Goal: Task Accomplishment & Management: Complete application form

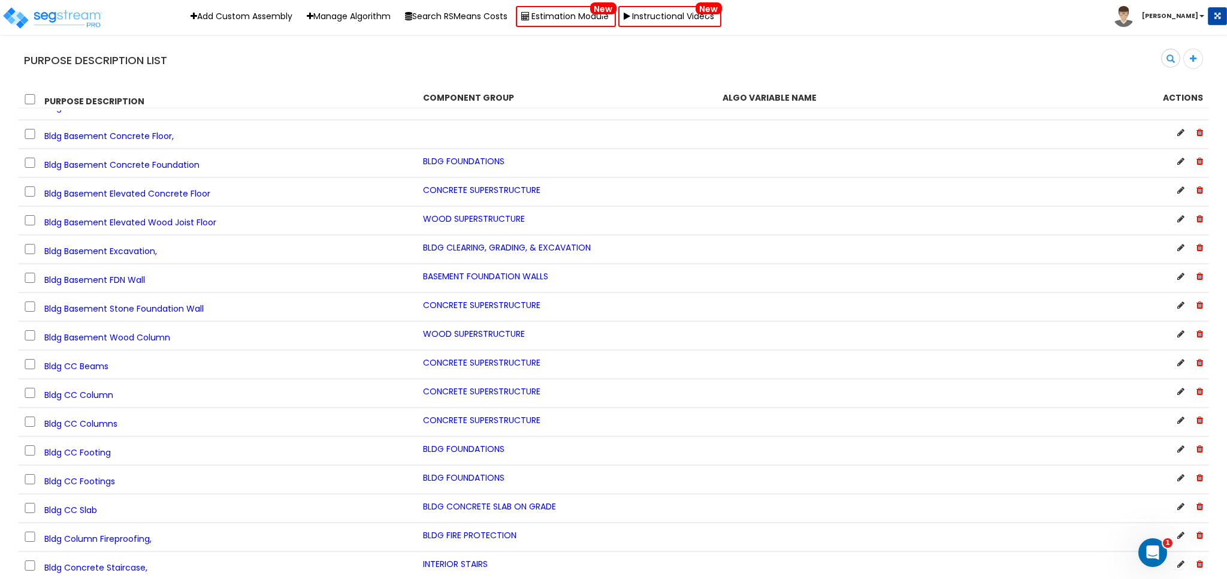
scroll to position [9051, 0]
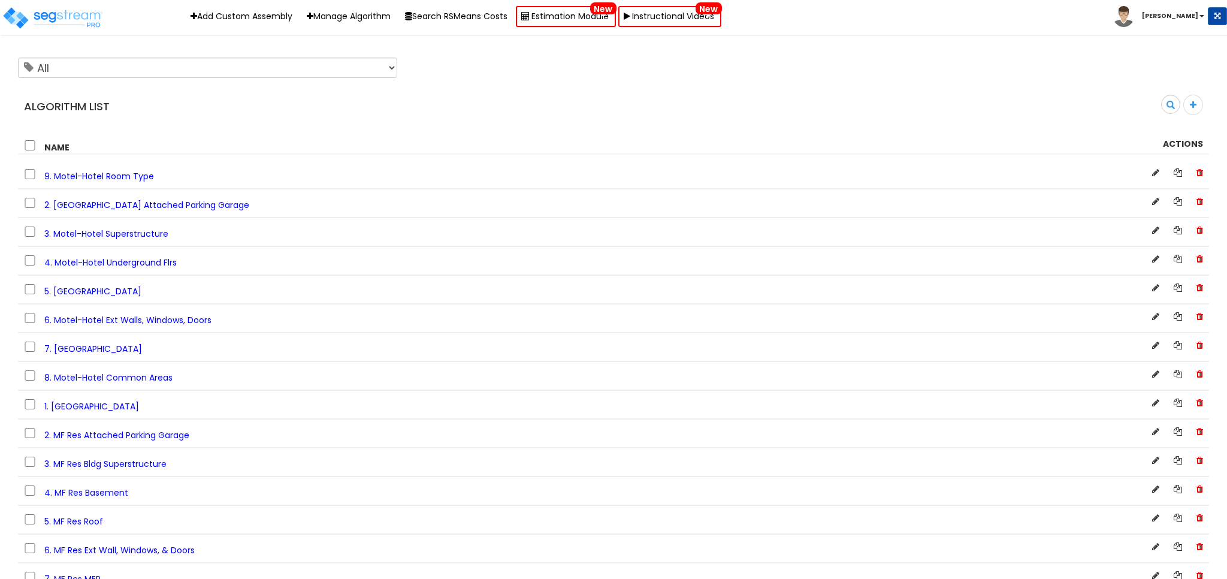
scroll to position [609, 0]
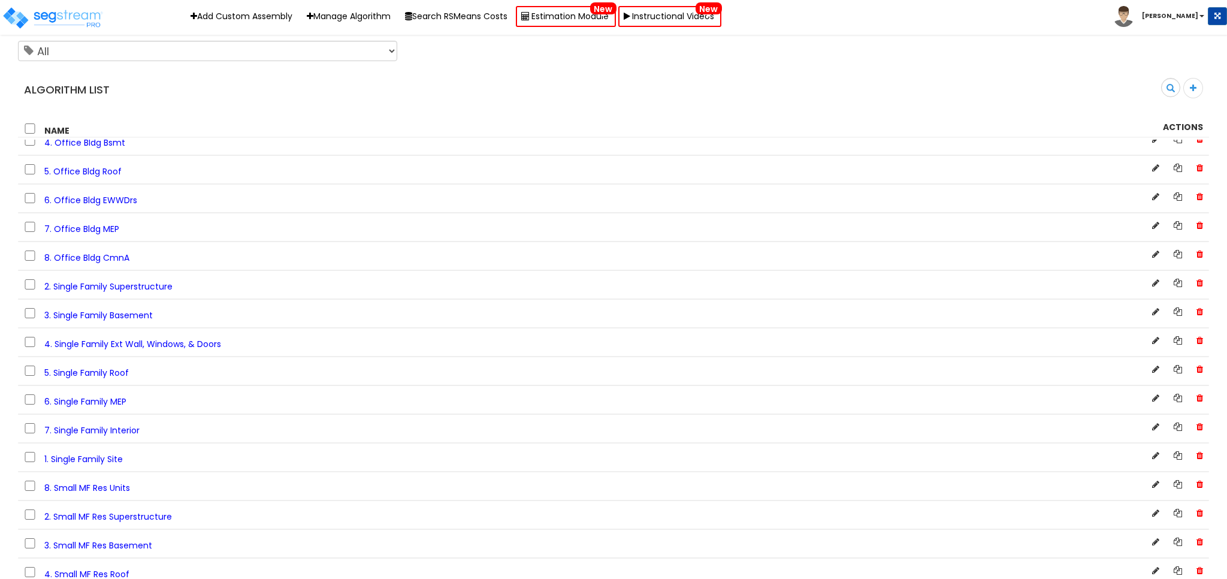
click at [139, 315] on span "3. Single Family Basement" at bounding box center [98, 315] width 108 height 12
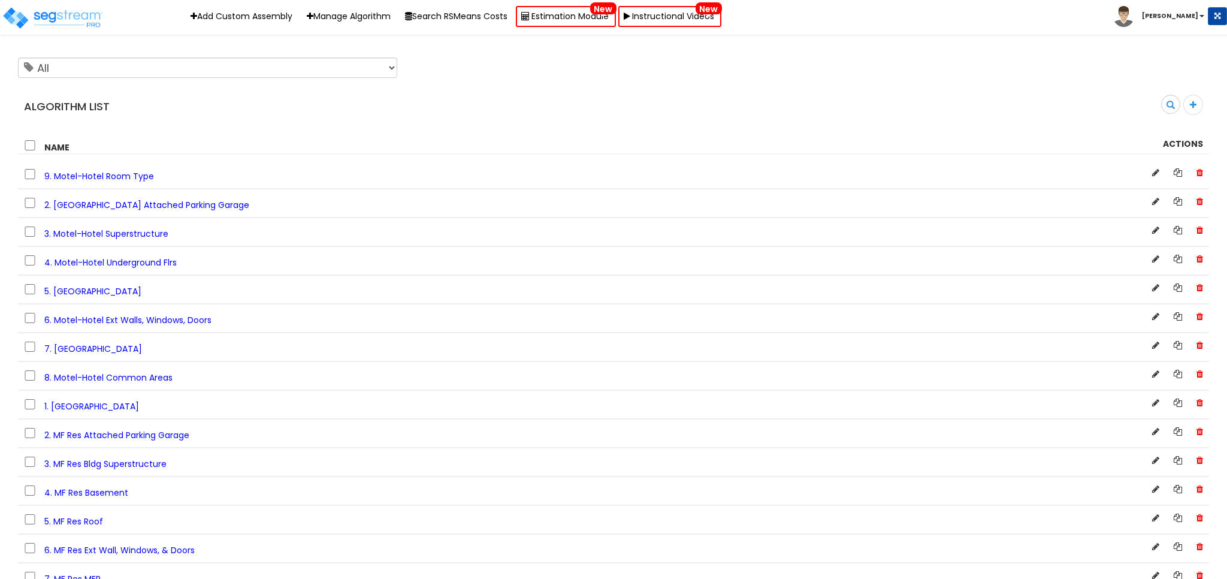
scroll to position [609, 0]
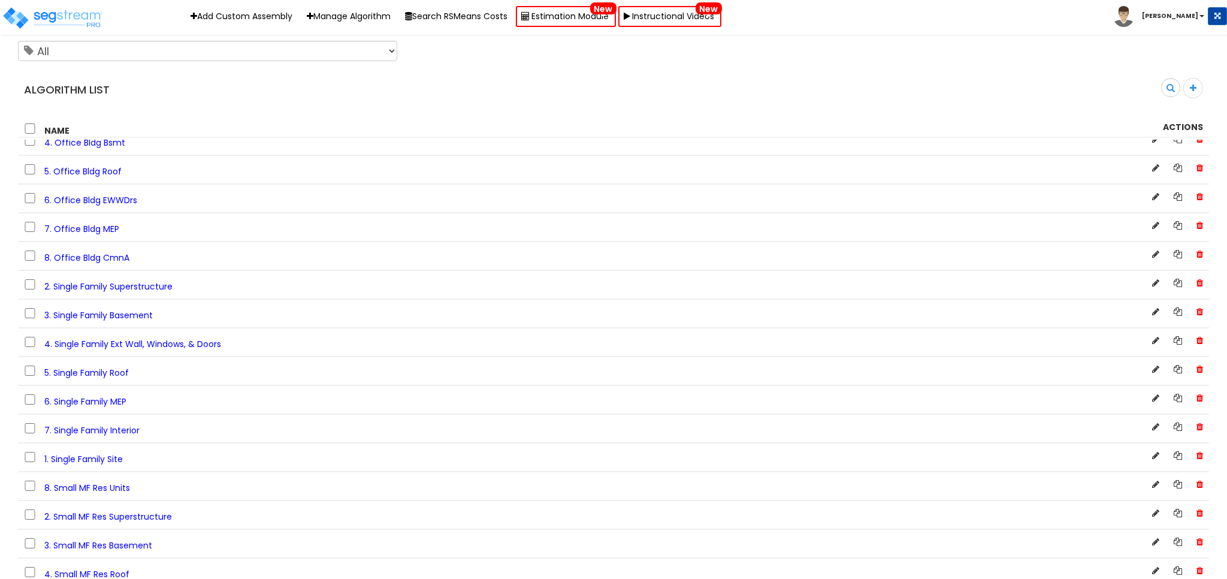
click at [116, 428] on span "7. Single Family Interior" at bounding box center [91, 430] width 95 height 12
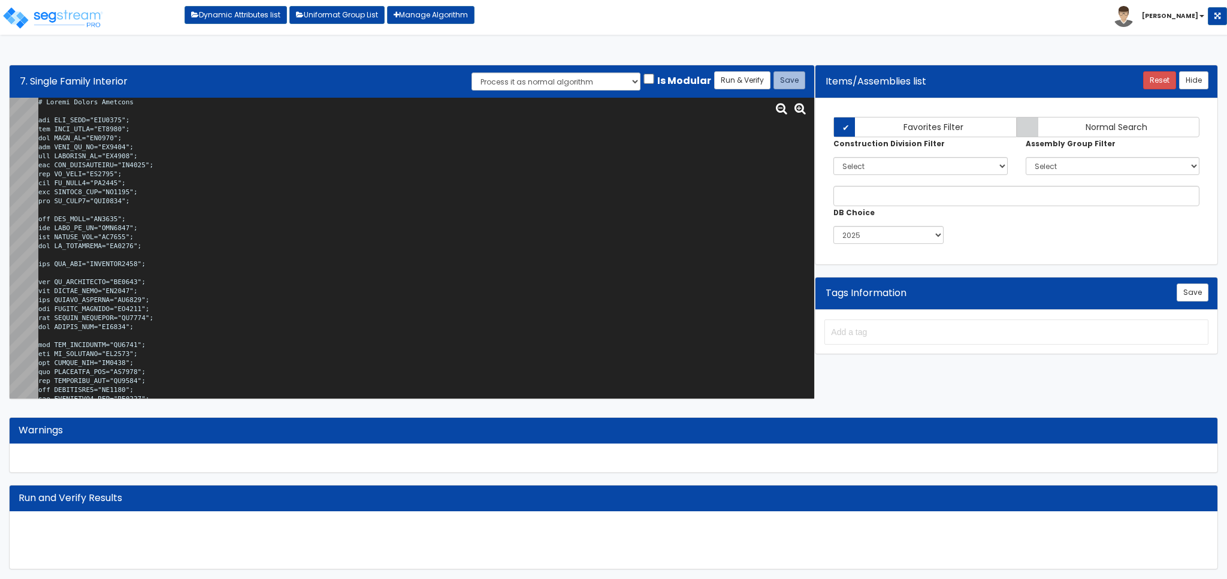
click at [241, 209] on textarea at bounding box center [426, 248] width 776 height 301
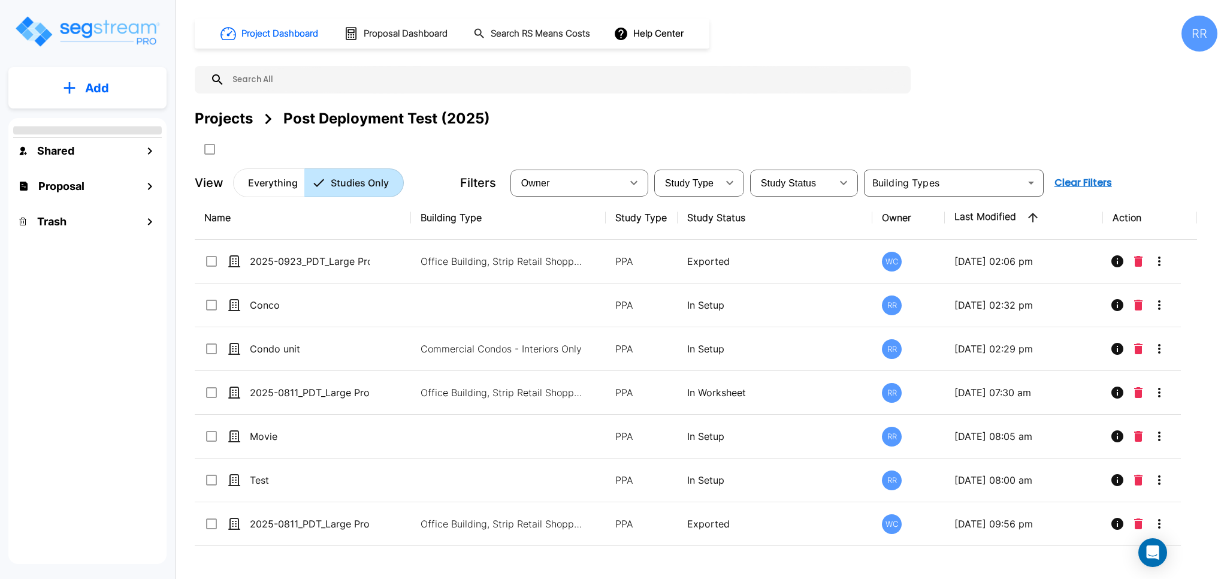
click at [91, 84] on p "Add" at bounding box center [97, 88] width 24 height 18
click at [114, 152] on p "Add Study" at bounding box center [95, 155] width 48 height 14
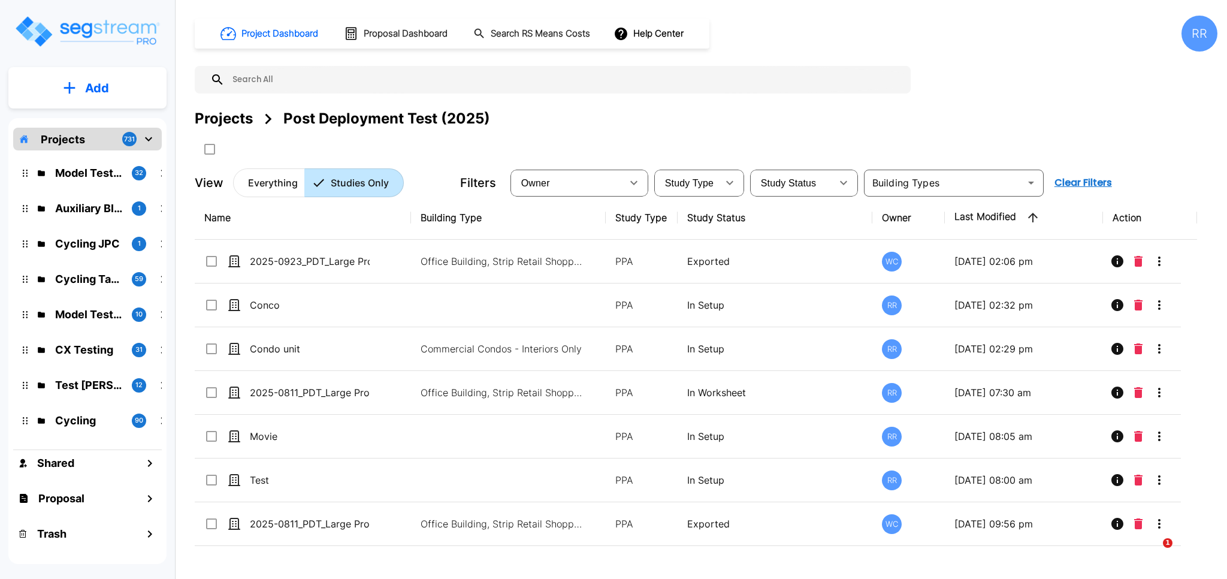
click at [90, 153] on div "Model Testing 32 Auxiliary Bldg 1 Cycling JPC 1 Cycling Tasks 59 Model Testing …" at bounding box center [87, 294] width 149 height 289
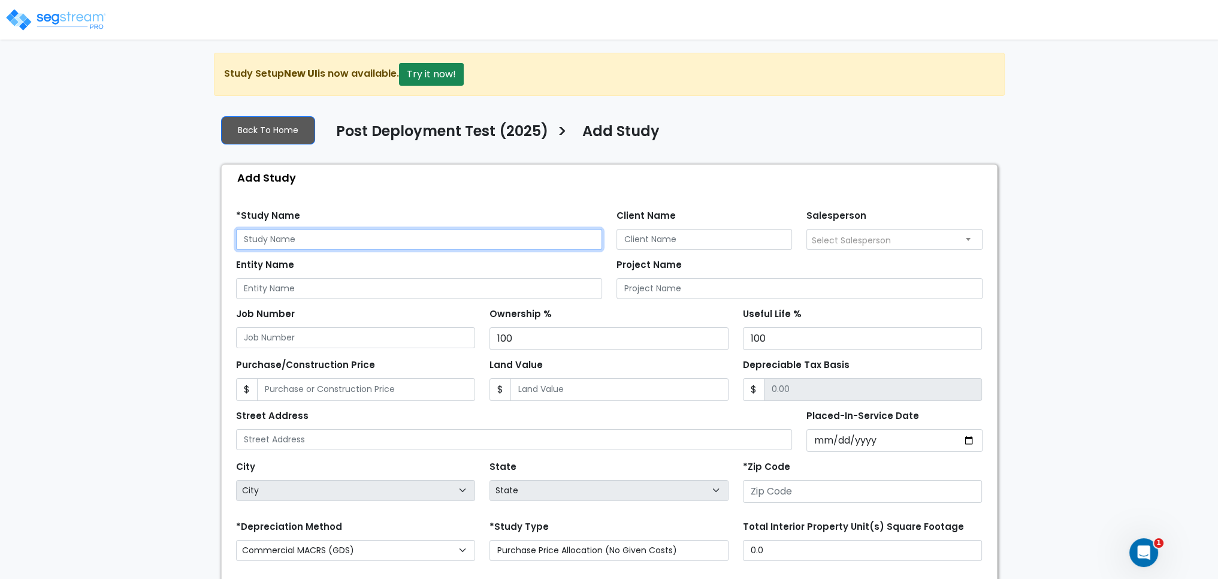
click at [341, 236] on input "text" at bounding box center [419, 239] width 366 height 21
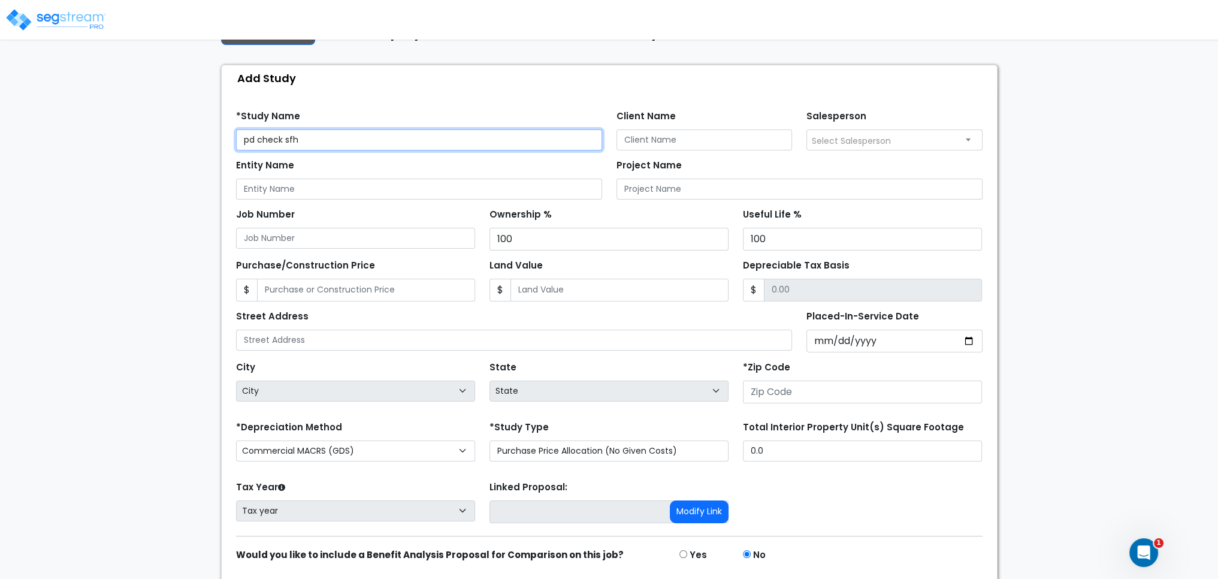
scroll to position [120, 0]
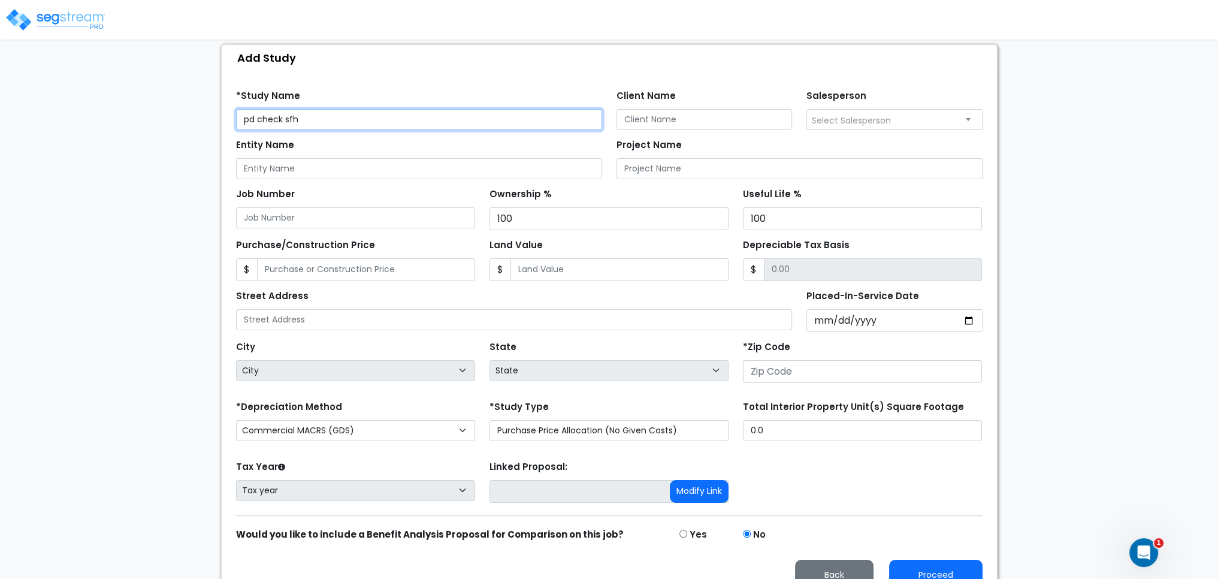
type input "pd check sfh"
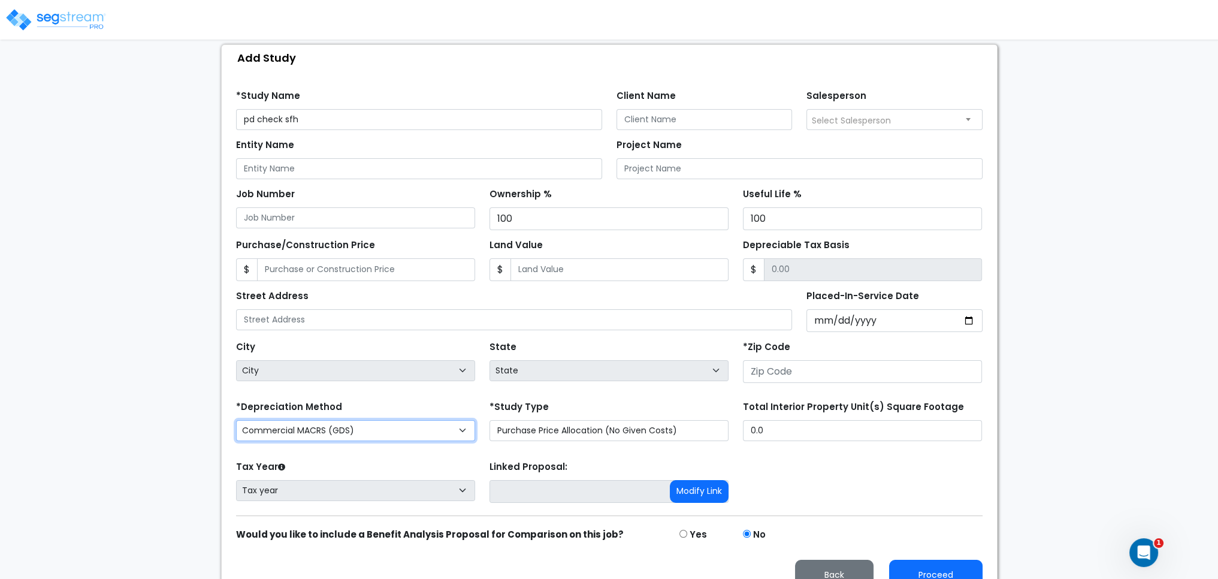
click at [414, 427] on select "Commercial MACRS (GDS) Residential Rental MACRS (GDS) Commercial MACRS (ADS) Co…" at bounding box center [355, 430] width 239 height 21
click at [360, 437] on select "Commercial MACRS (GDS) Residential Rental MACRS (GDS) Commercial MACRS (ADS) Co…" at bounding box center [355, 430] width 239 height 21
select select "CRM(_5"
click at [418, 422] on select "Commercial MACRS (GDS) Residential Rental MACRS (GDS) Commercial MACRS (ADS) Co…" at bounding box center [355, 430] width 239 height 21
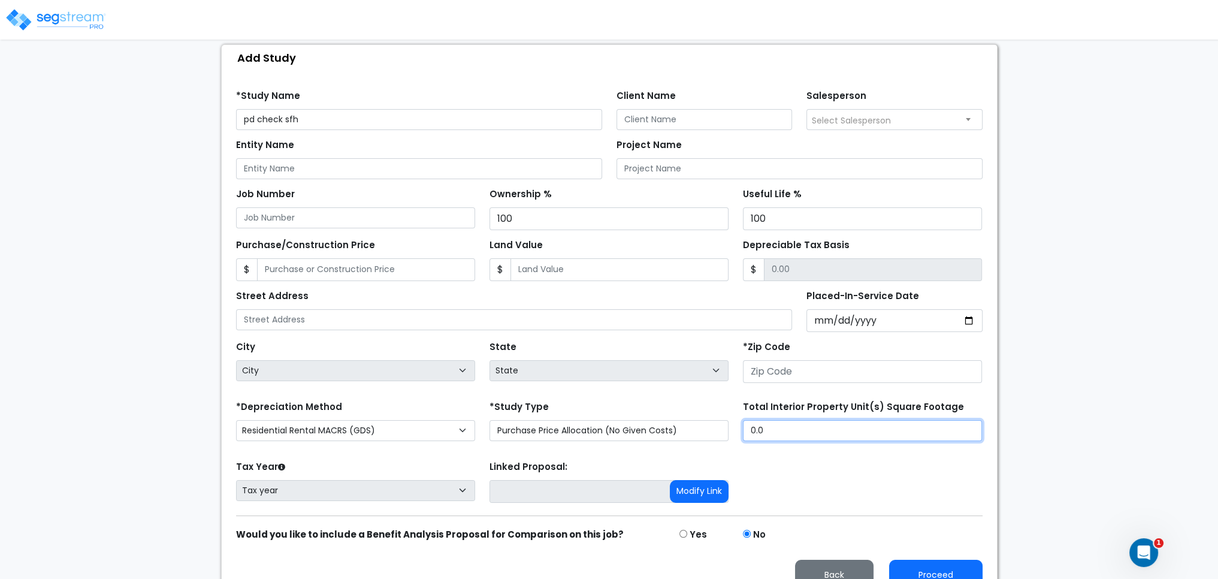
click at [883, 433] on input "0.0" at bounding box center [862, 430] width 239 height 21
click at [844, 370] on input "number" at bounding box center [862, 371] width 239 height 23
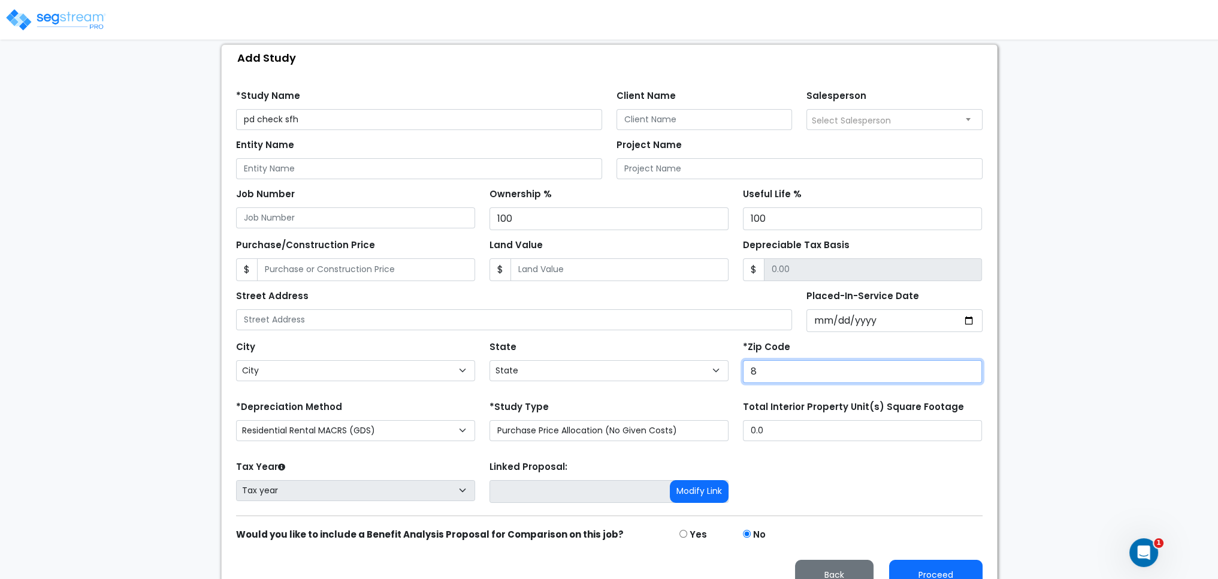
type input "80"
select select "CO"
type input "80212"
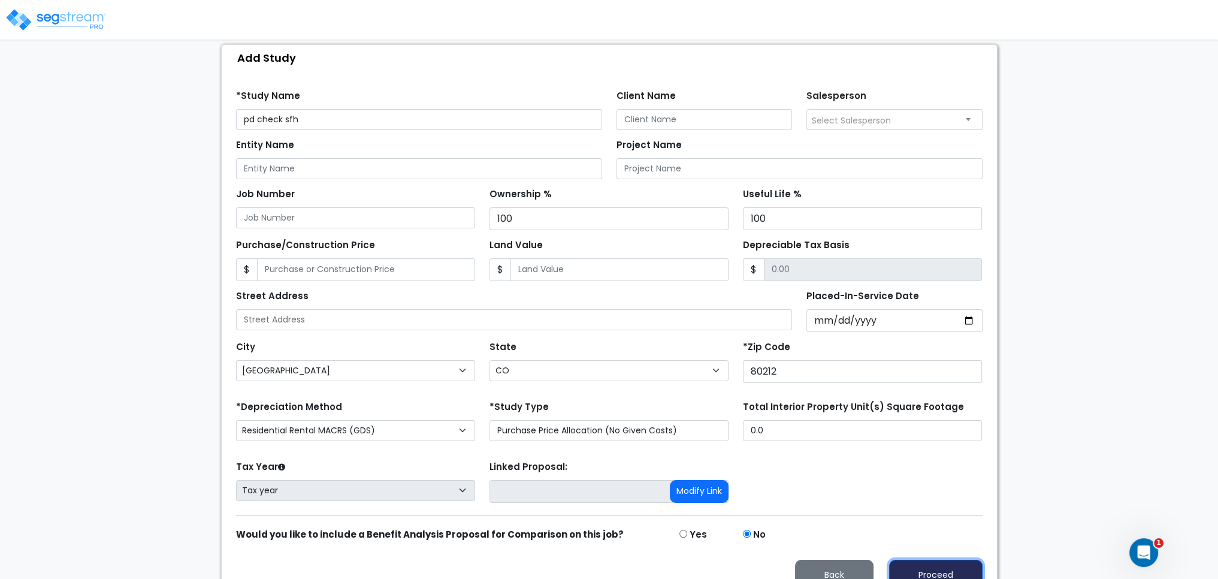
click at [916, 566] on button "Proceed" at bounding box center [935, 575] width 93 height 31
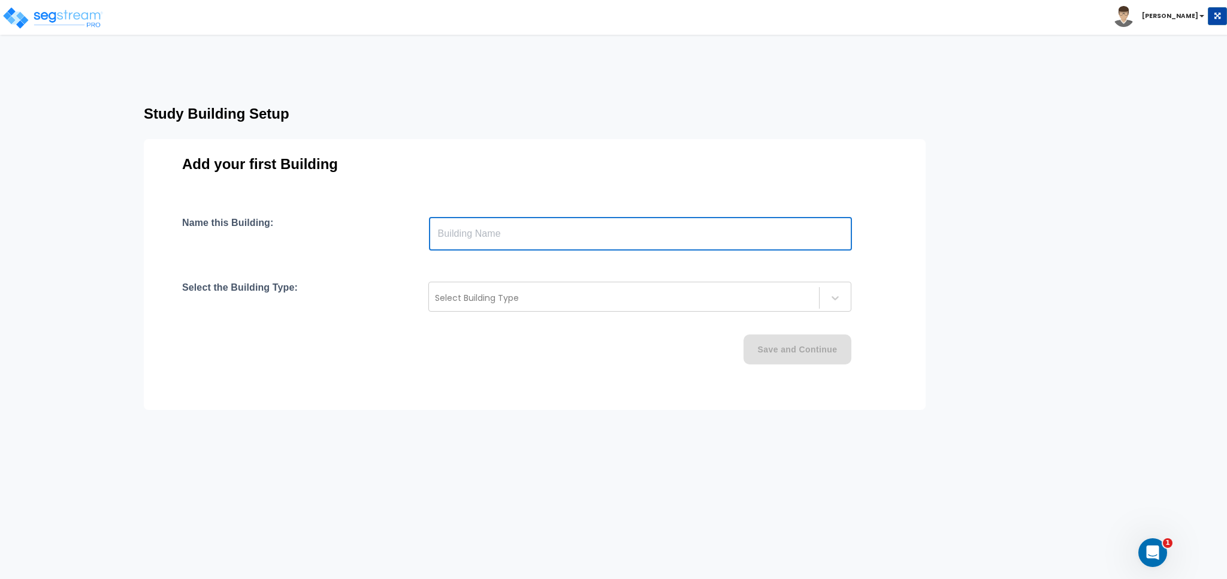
drag, startPoint x: 453, startPoint y: 234, endPoint x: 459, endPoint y: 235, distance: 6.0
click at [454, 234] on input "text" at bounding box center [640, 234] width 423 height 34
type input "pd check sfh"
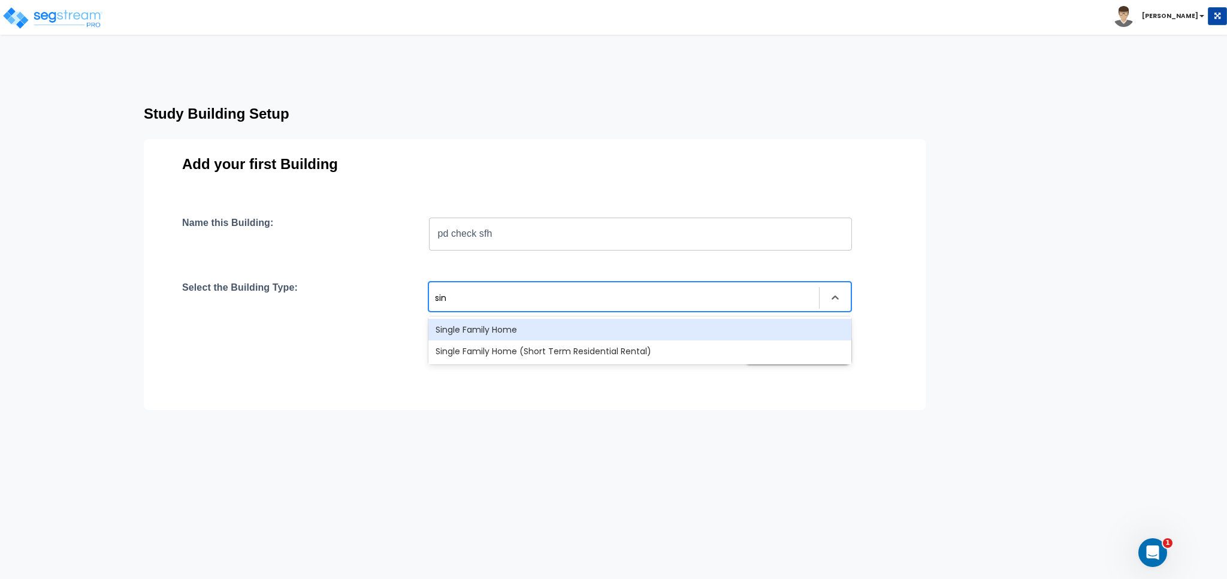
type input "sing"
drag, startPoint x: 549, startPoint y: 321, endPoint x: 556, endPoint y: 329, distance: 10.6
click at [549, 322] on div "Single Family Home" at bounding box center [639, 330] width 423 height 22
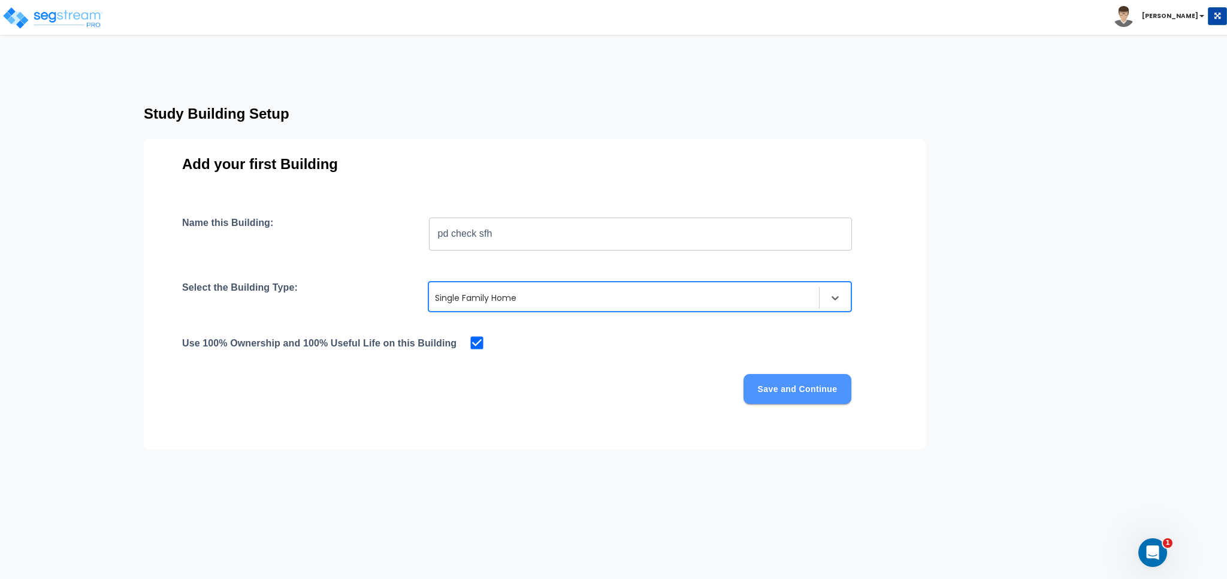
click at [772, 390] on button "Save and Continue" at bounding box center [798, 389] width 108 height 30
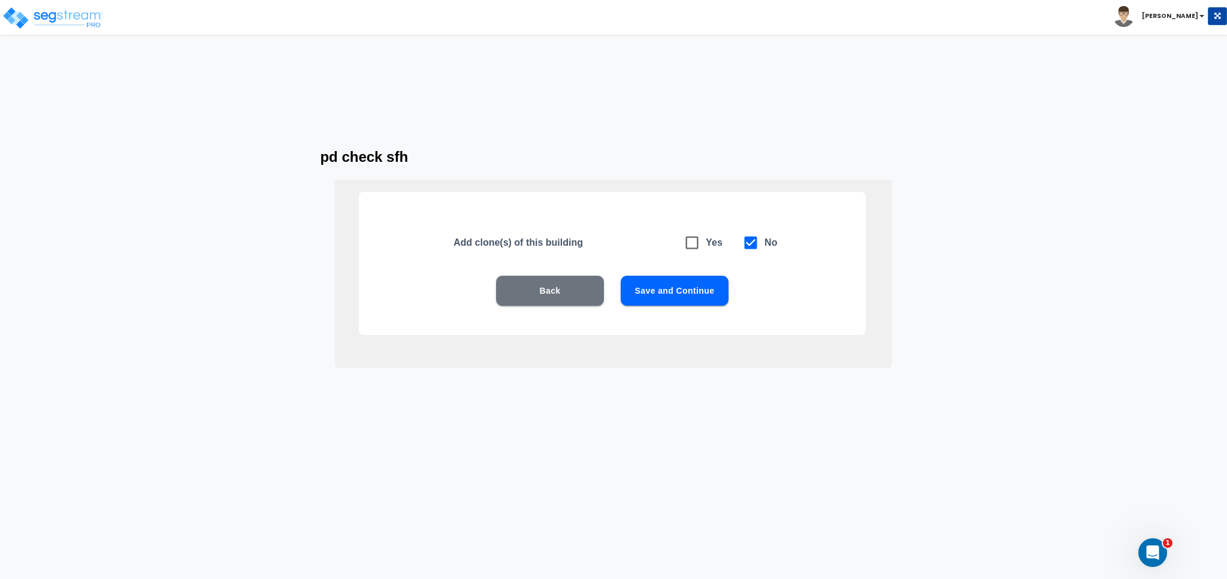
click at [718, 306] on div "Back Save and Continue" at bounding box center [612, 309] width 430 height 66
click at [712, 295] on button "Save and Continue" at bounding box center [675, 291] width 108 height 30
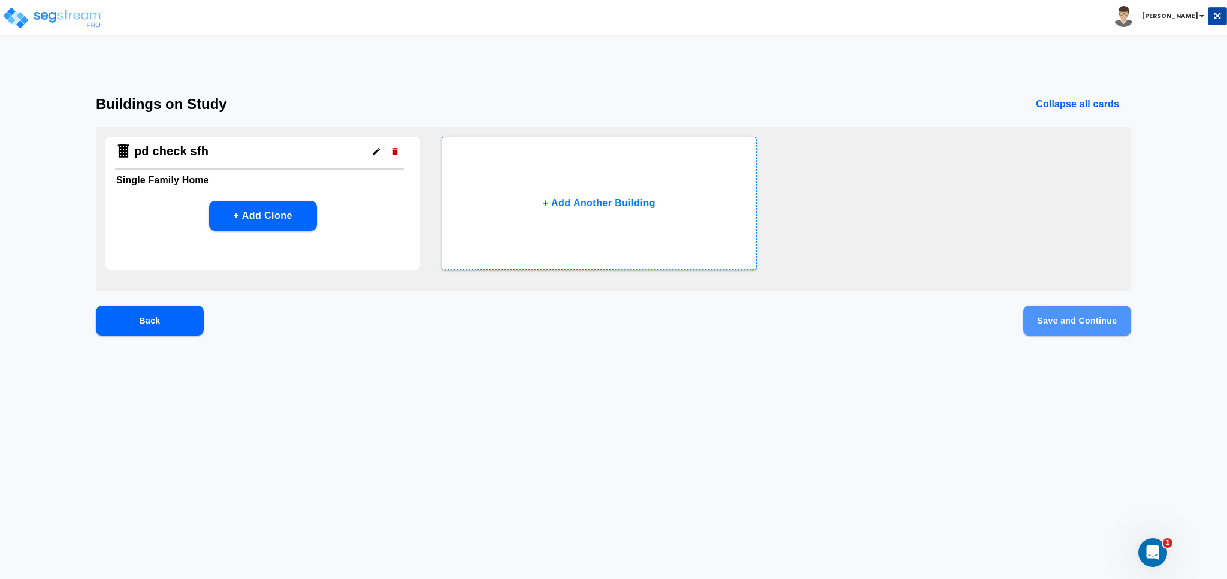
click at [1073, 321] on button "Save and Continue" at bounding box center [1078, 321] width 108 height 30
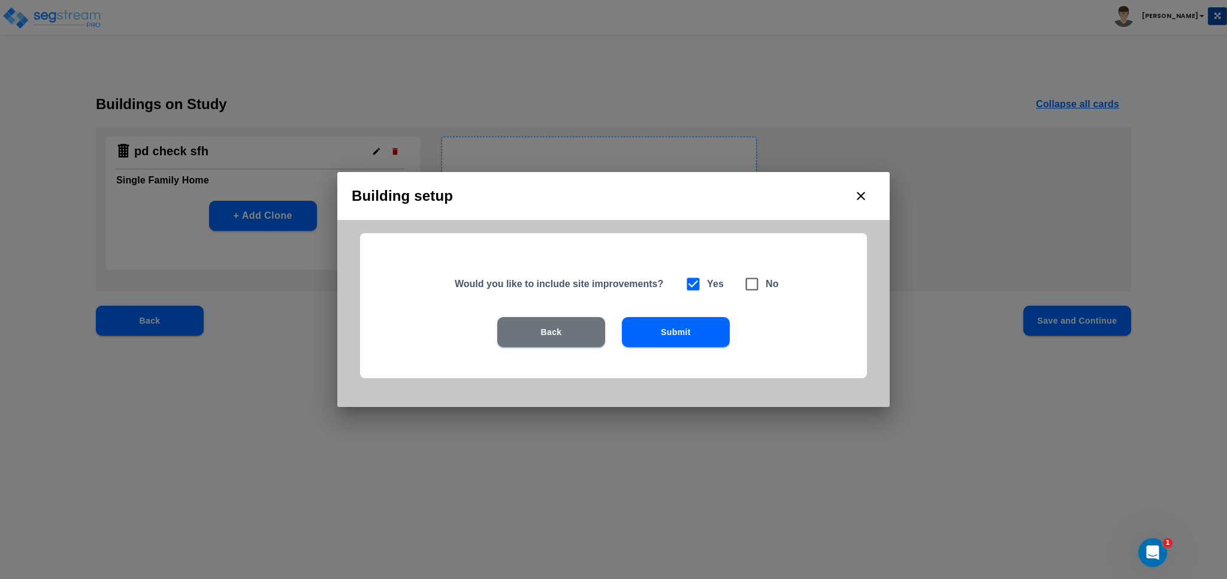
click at [750, 283] on icon at bounding box center [752, 284] width 17 height 17
checkbox input "false"
checkbox input "true"
click at [689, 332] on button "Submit" at bounding box center [676, 332] width 108 height 30
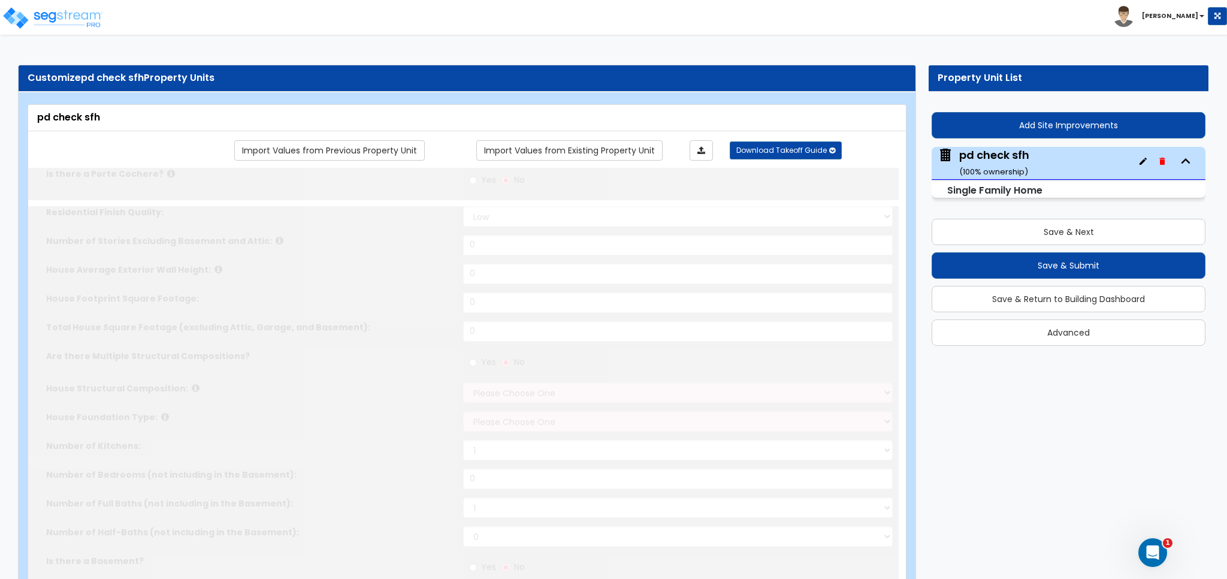
type input "1"
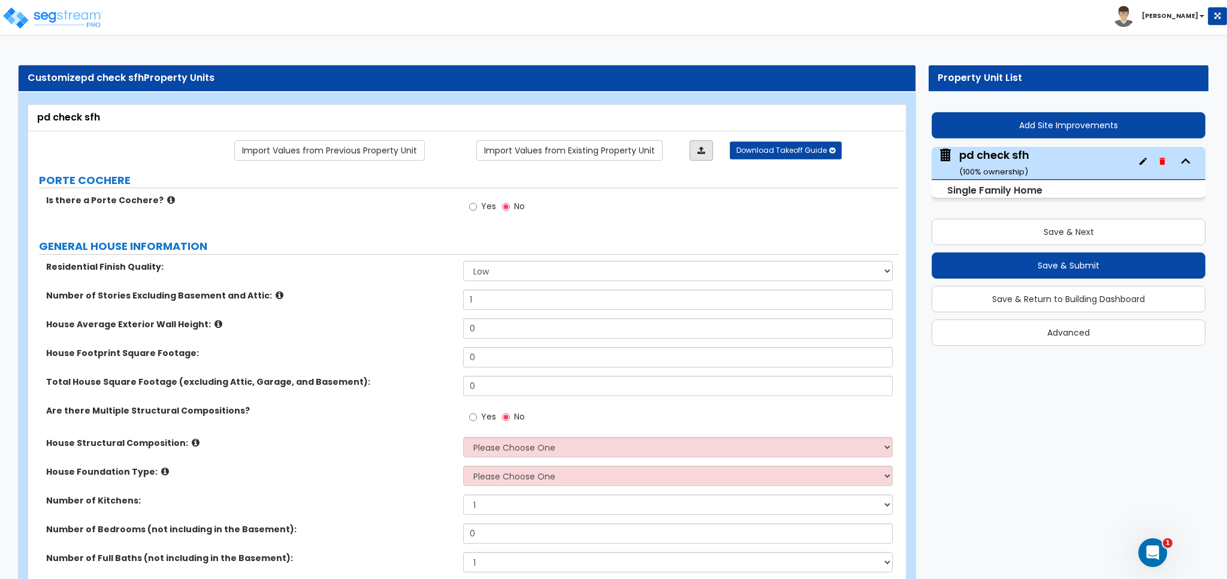
click at [705, 152] on link at bounding box center [701, 150] width 23 height 20
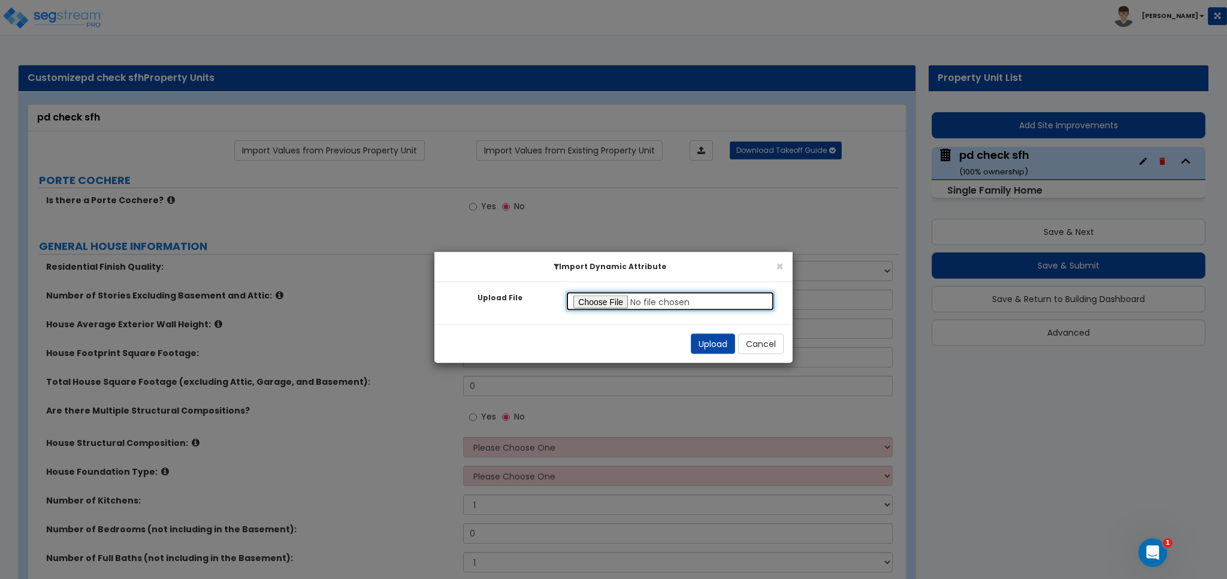
click at [594, 300] on input "Upload File" at bounding box center [670, 301] width 209 height 20
type input "C:\fakepath\SegStream Takeoff Guide - SFH NM - SFH NM - 10_8_2025.xlsx"
click at [700, 339] on button "Upload" at bounding box center [713, 344] width 44 height 20
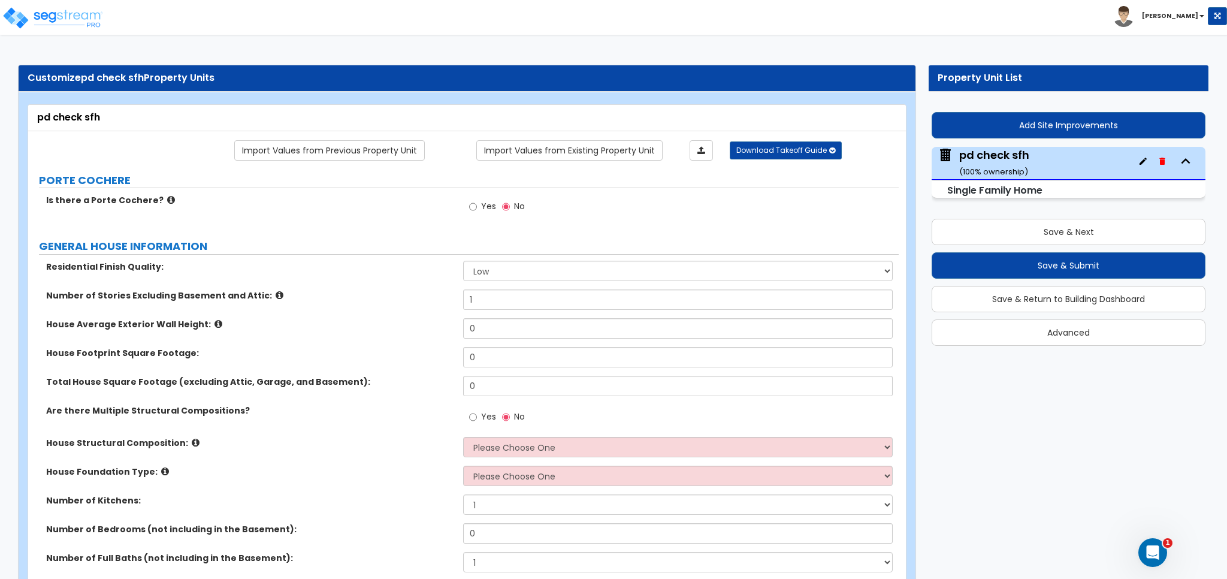
select select "1"
type input "3"
type input "21"
type input "2000"
type input "4000"
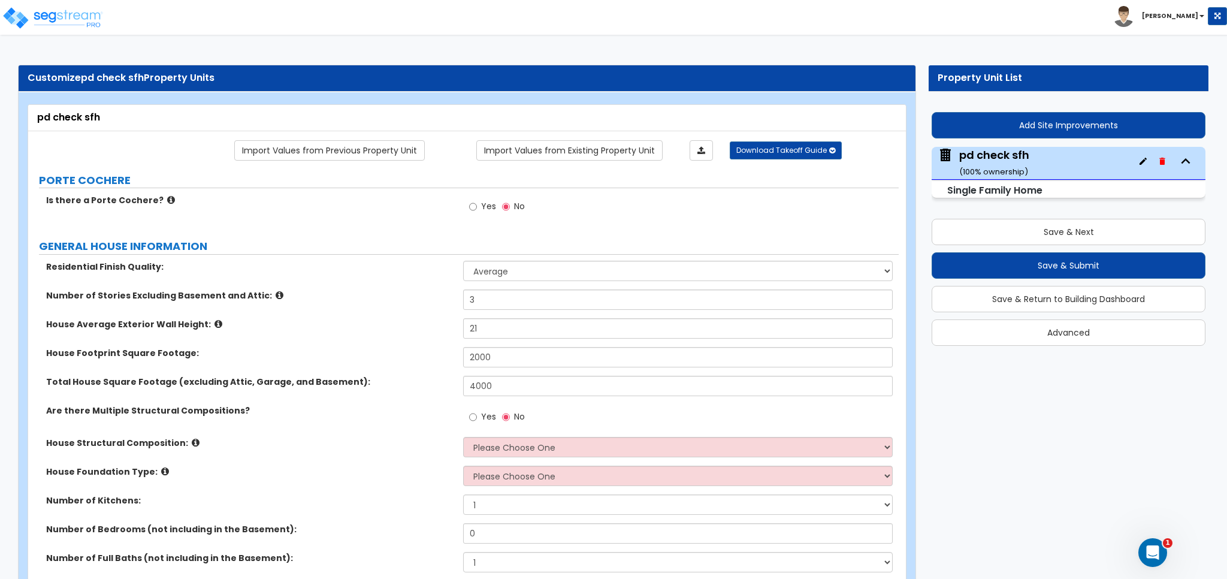
radio input "true"
select select "3"
type input "3"
select select "3"
select select "1"
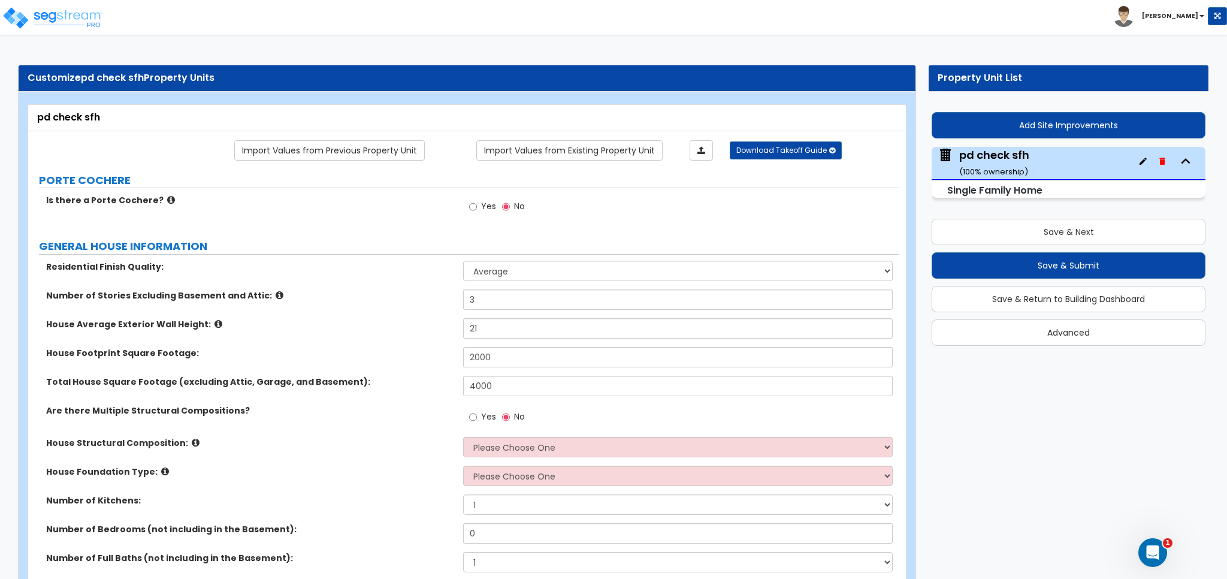
radio input "true"
select select "3"
radio input "true"
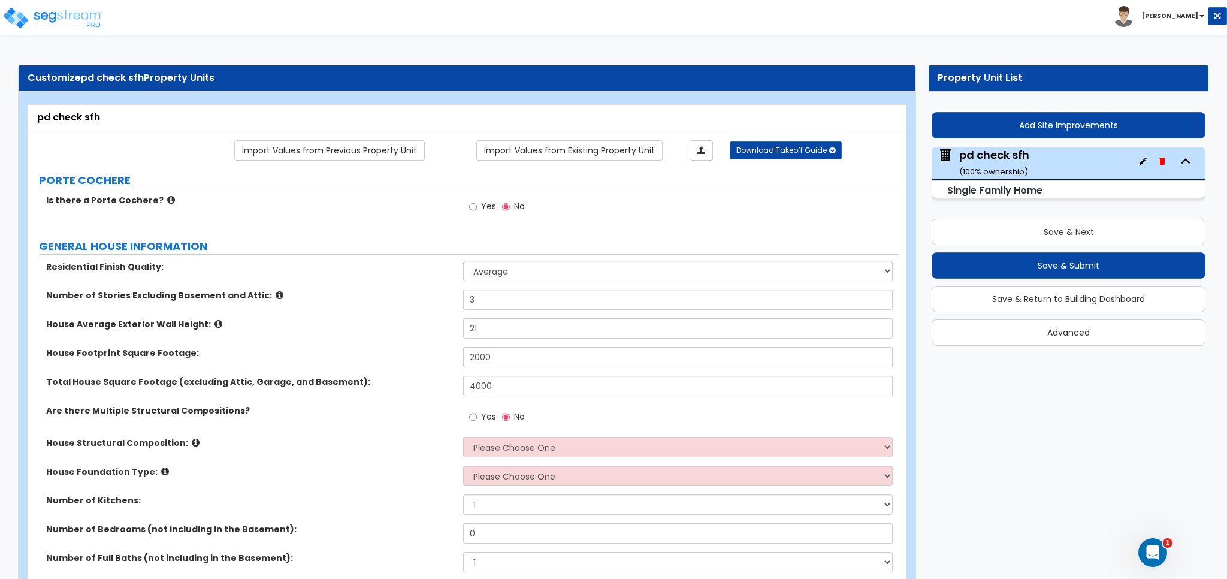
radio input "true"
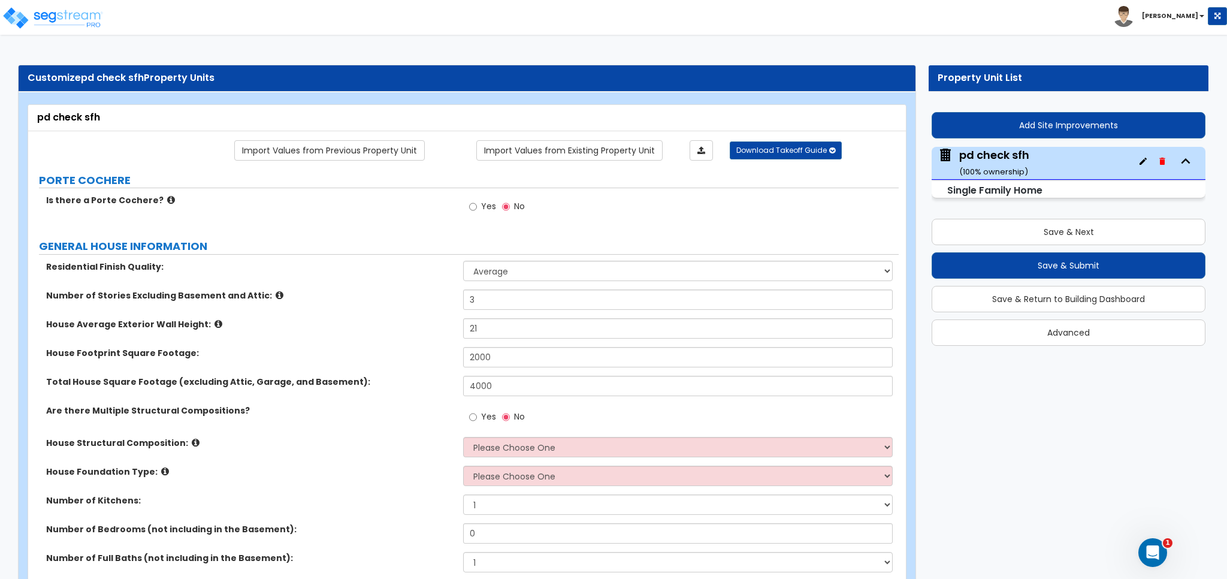
radio input "true"
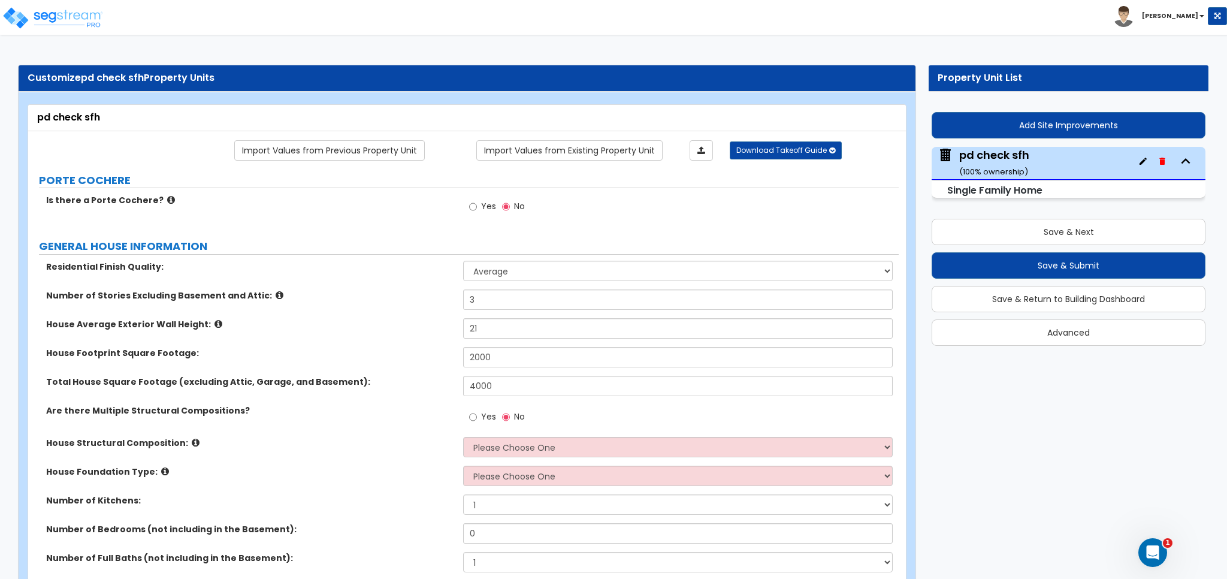
radio input "true"
select select "2"
radio input "true"
select select "1"
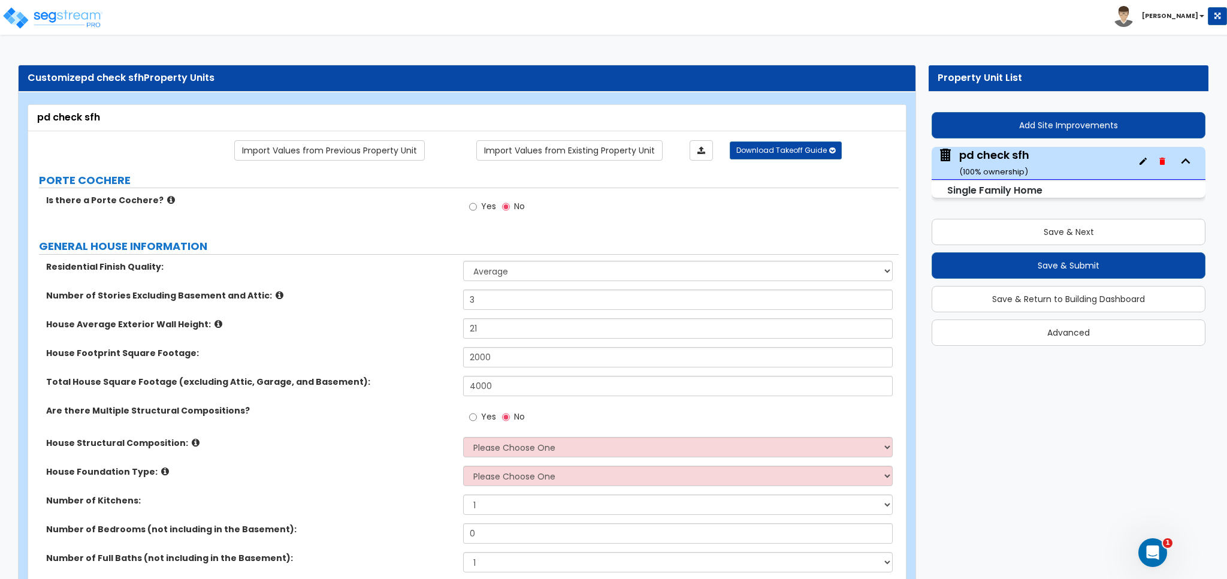
radio input "true"
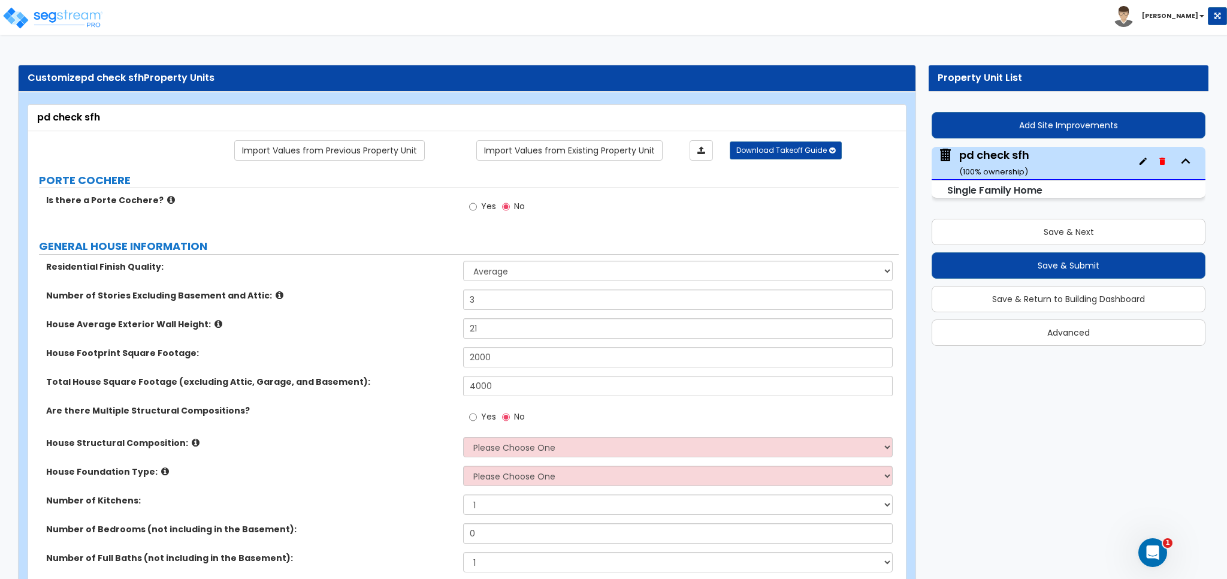
radio input "true"
select select "1"
radio input "true"
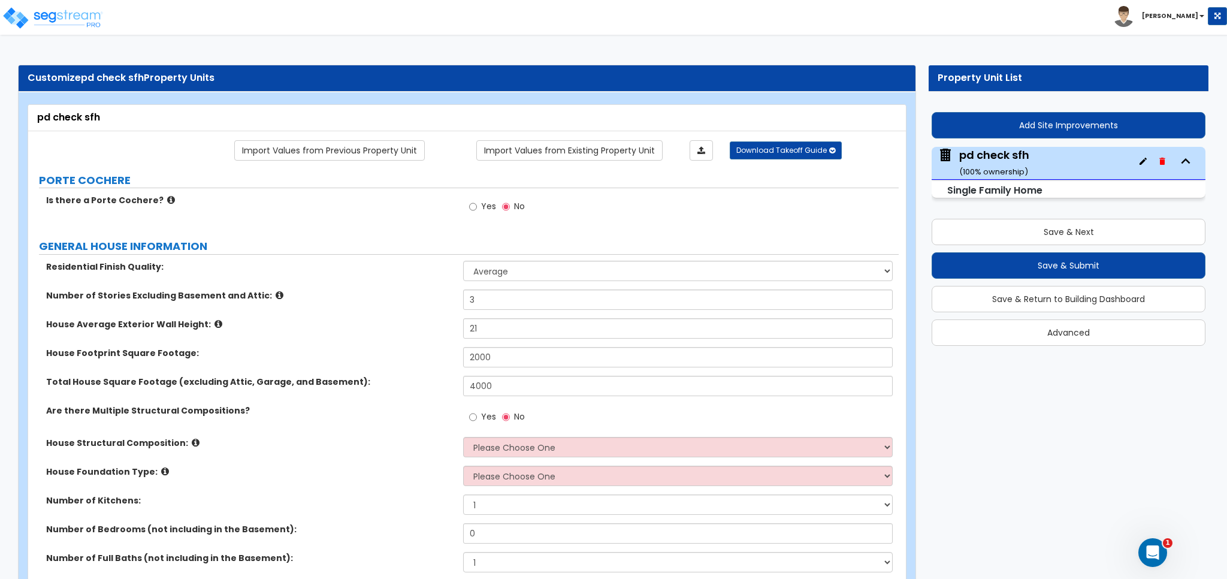
radio input "true"
select select "3"
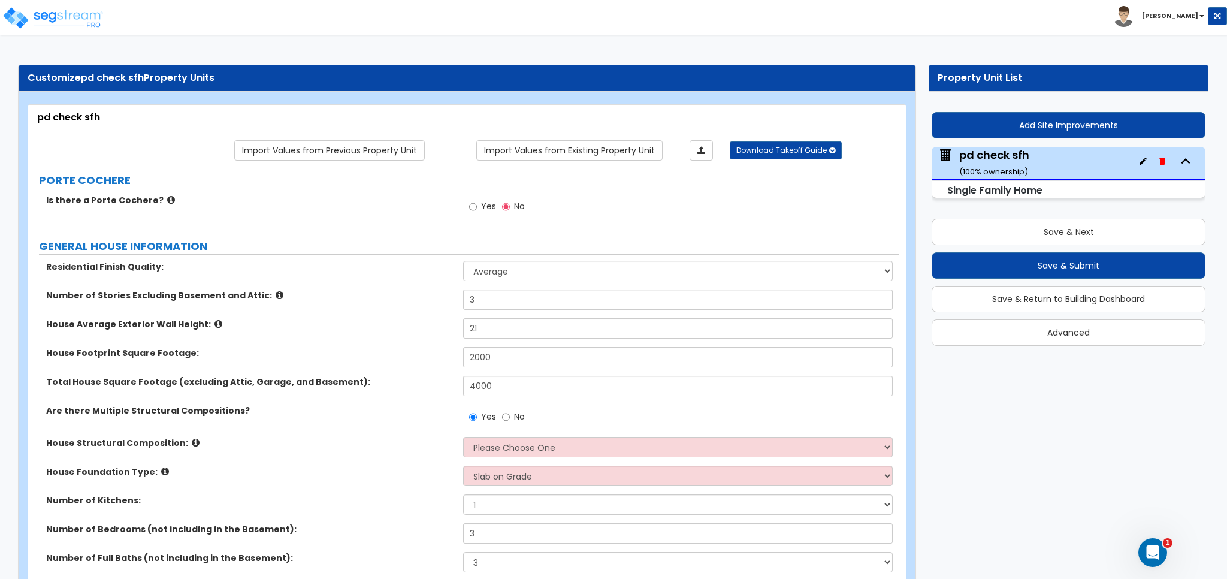
radio input "true"
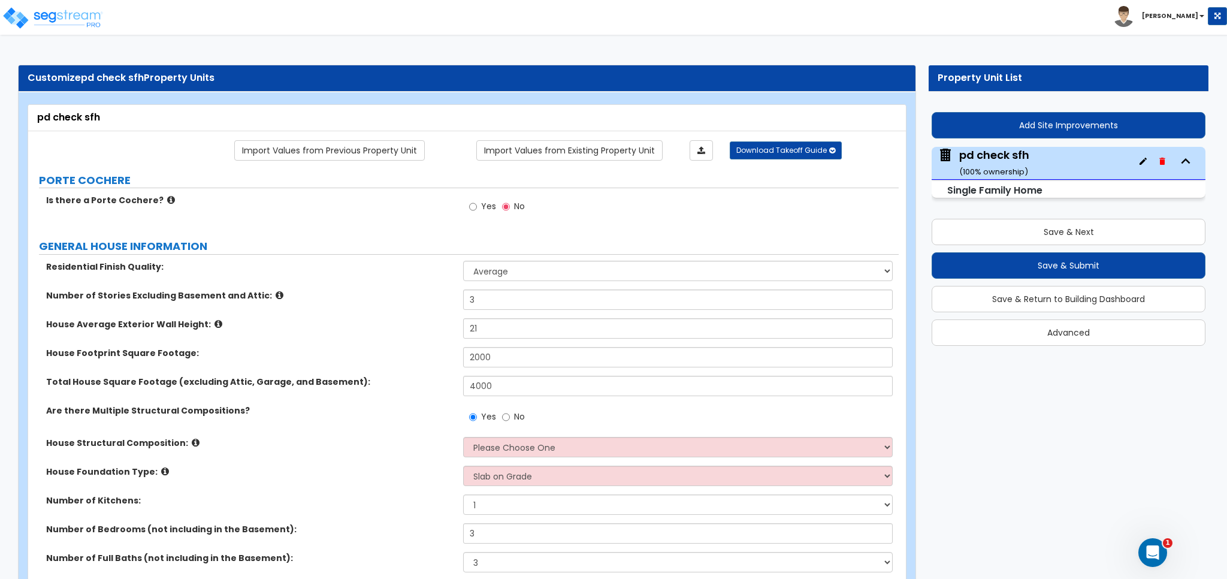
radio input "true"
select select "1"
type input "8"
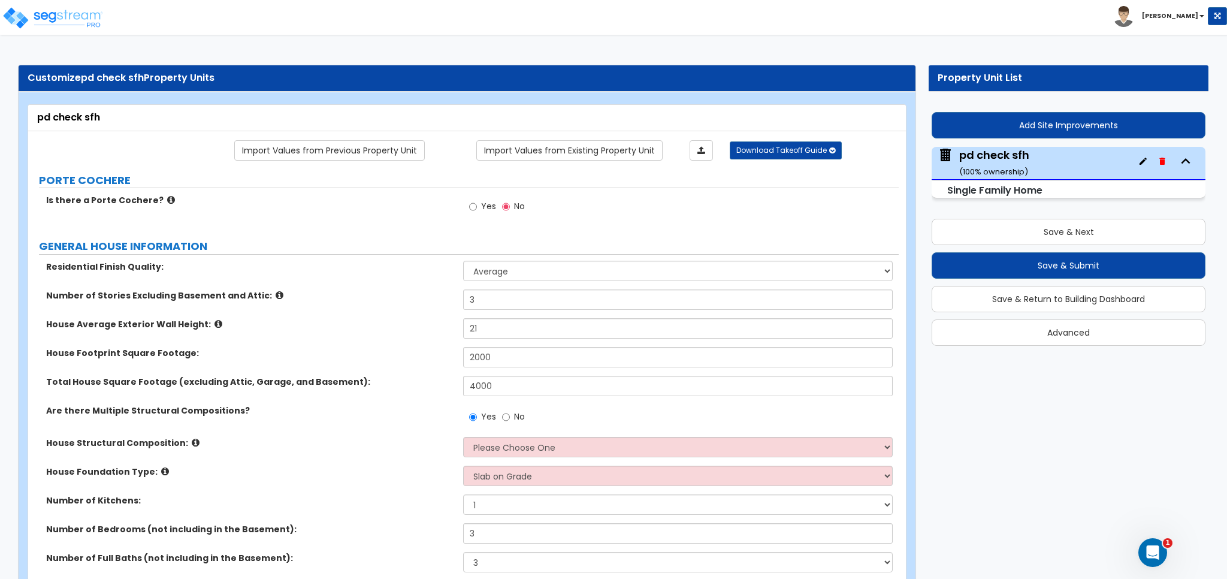
select select "2"
select select "1"
radio input "true"
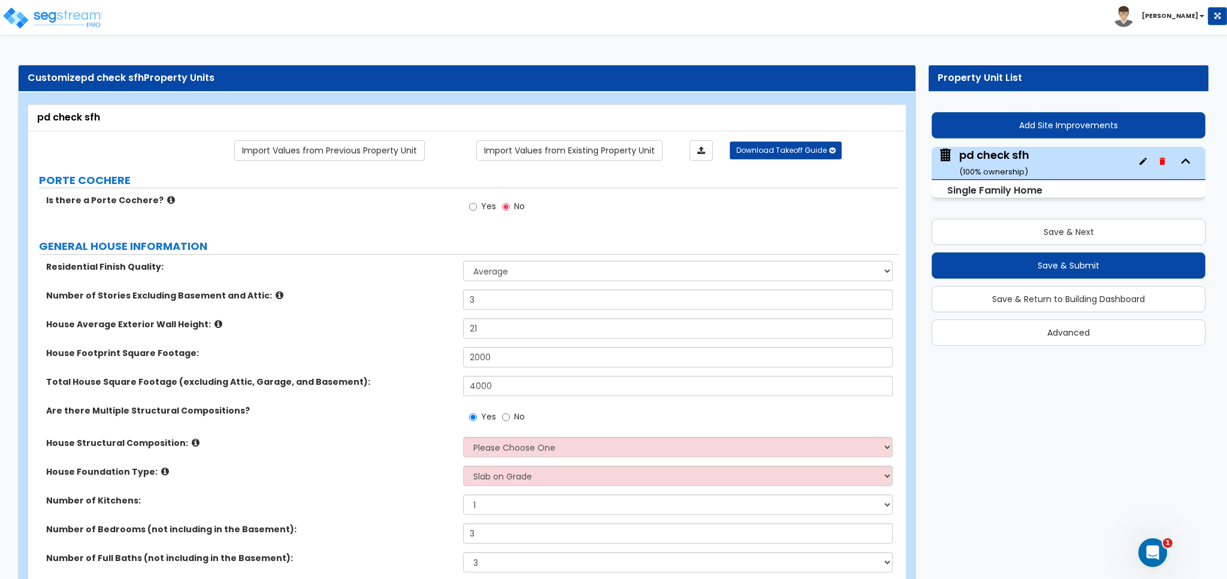
radio input "true"
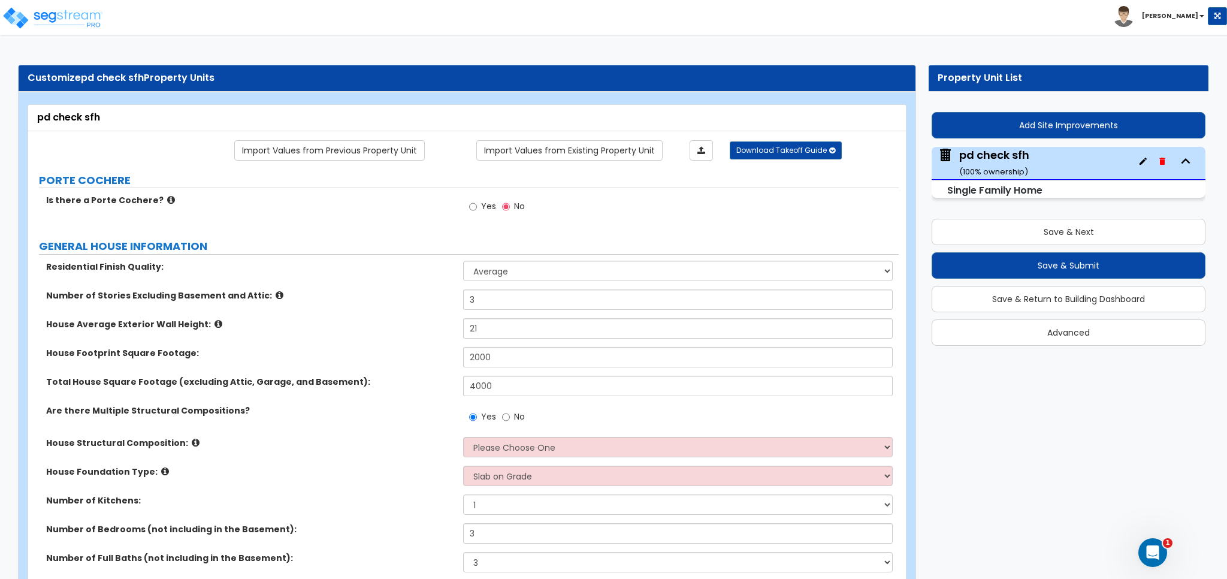
radio input "true"
select select "3"
radio input "true"
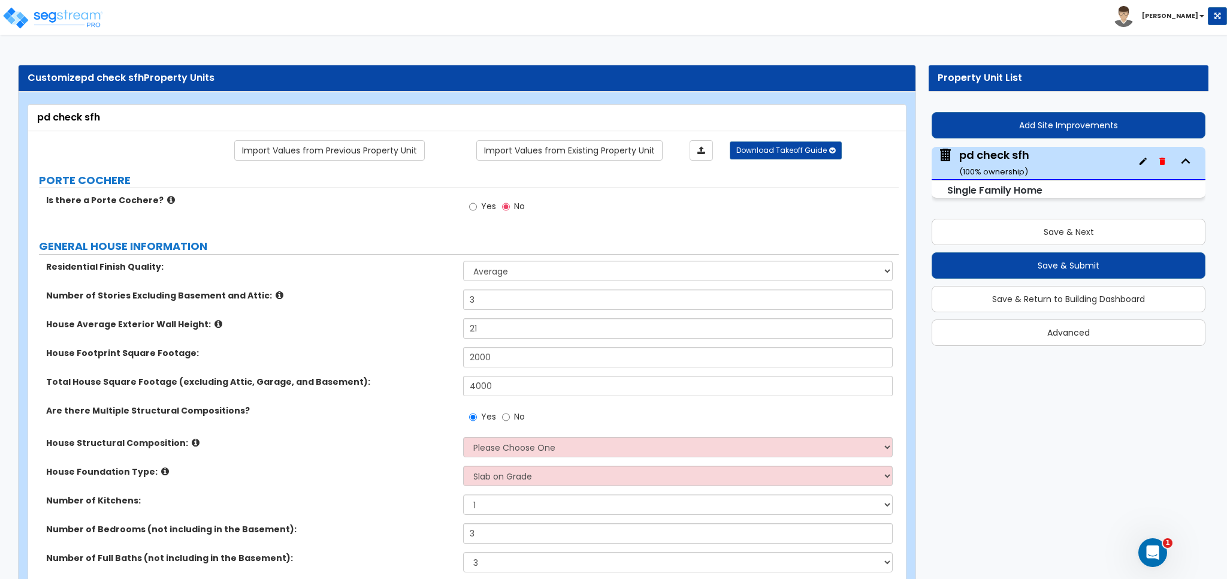
select select "1"
radio input "true"
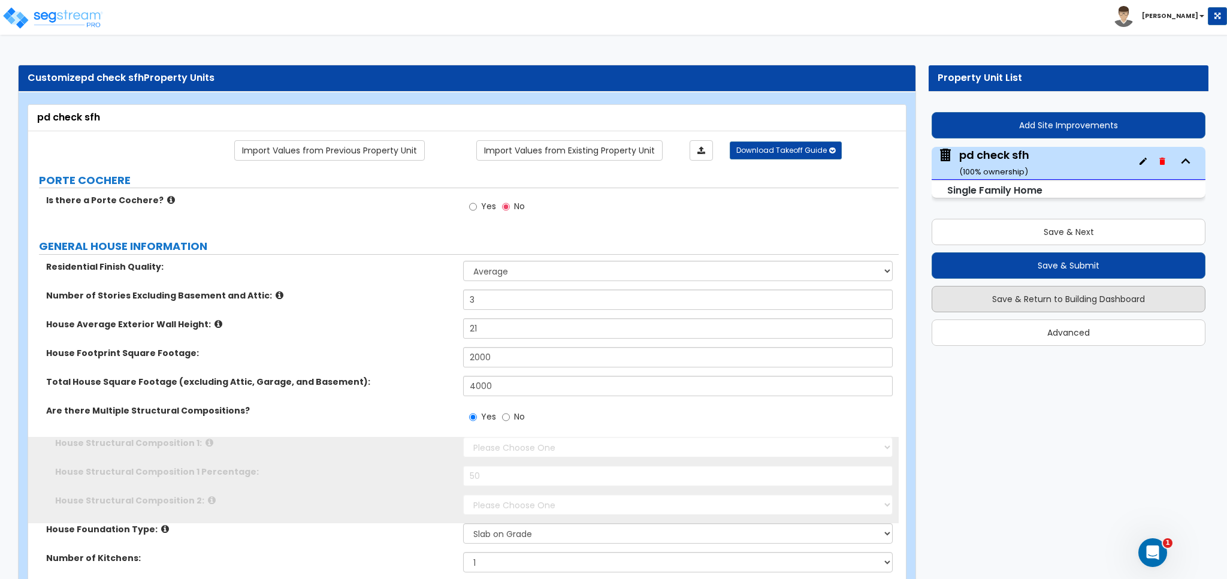
select select "3"
type input "50"
select select "5"
type input "1400"
select select "1"
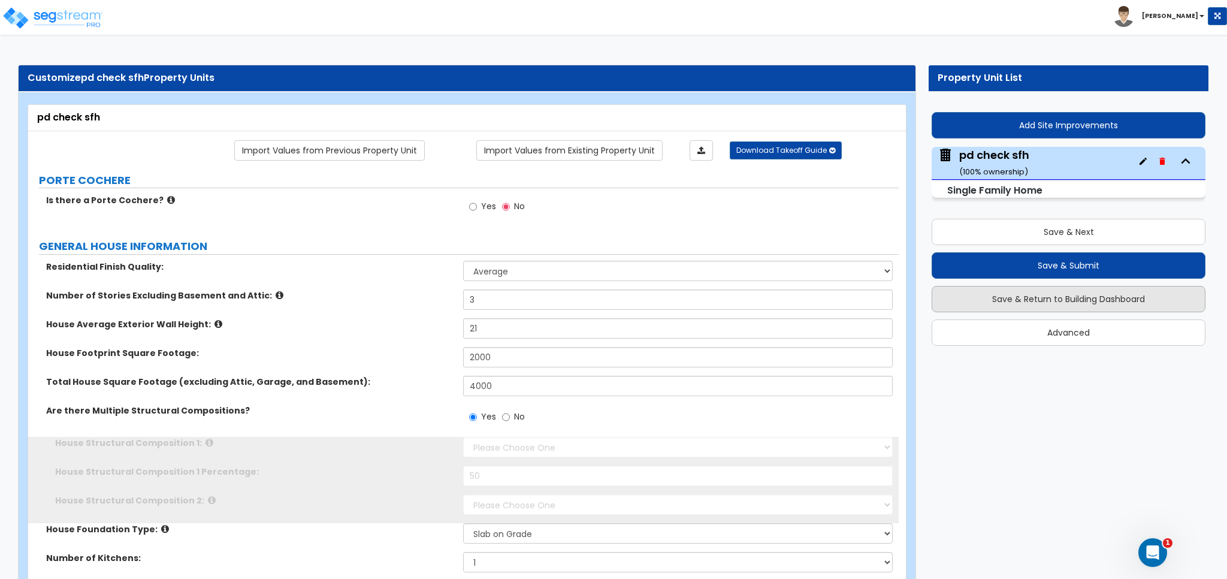
type input "2"
select select "1"
select select "3"
select select "5"
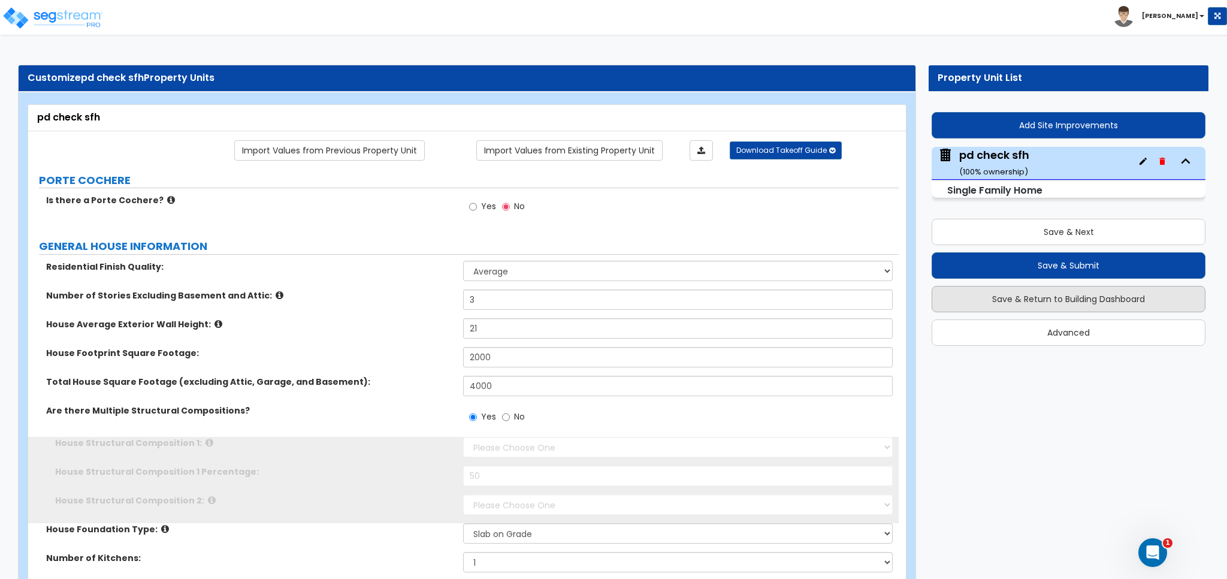
select select "10"
select select "3"
select select "6"
type input "50"
type input "25"
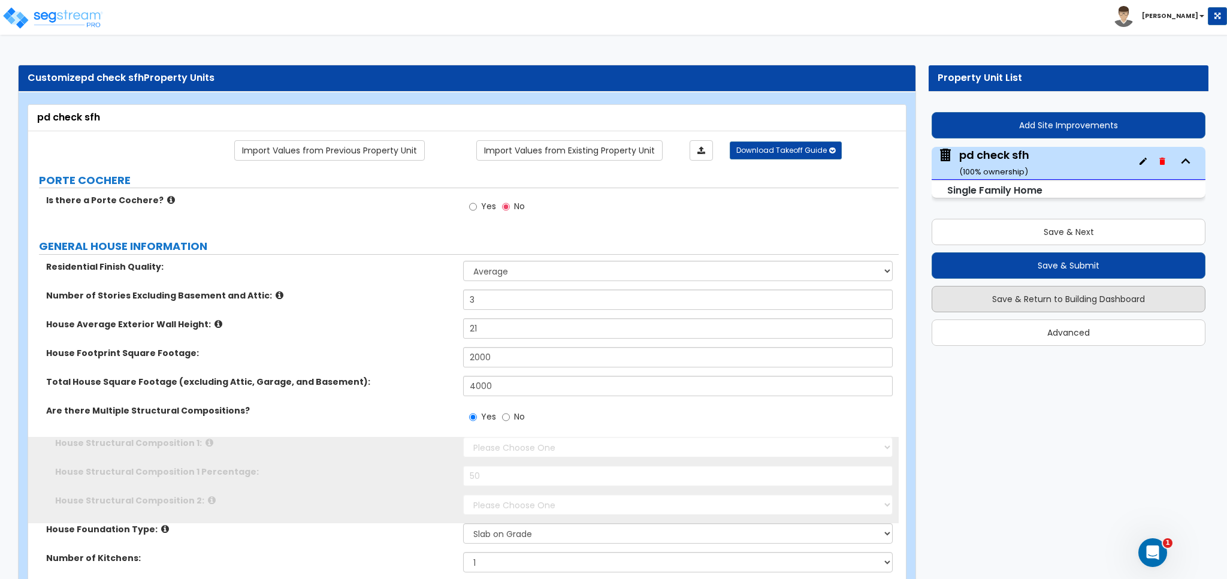
select select "2"
type input "1500"
select select "3"
select select "1"
select select "2"
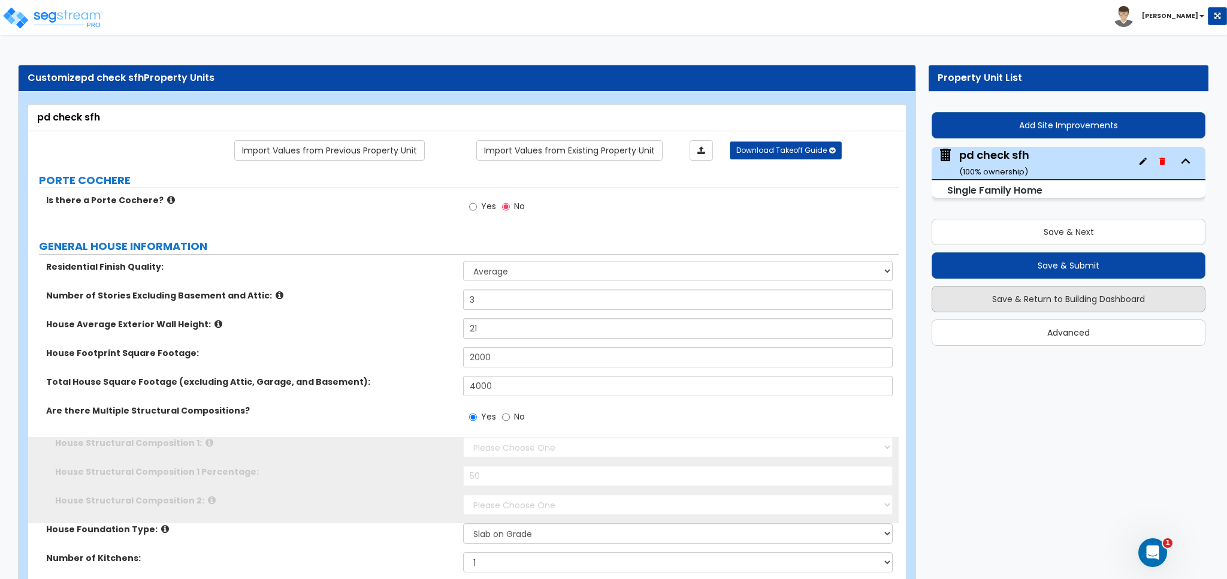
type input "125"
select select "3"
type input "3"
radio input "true"
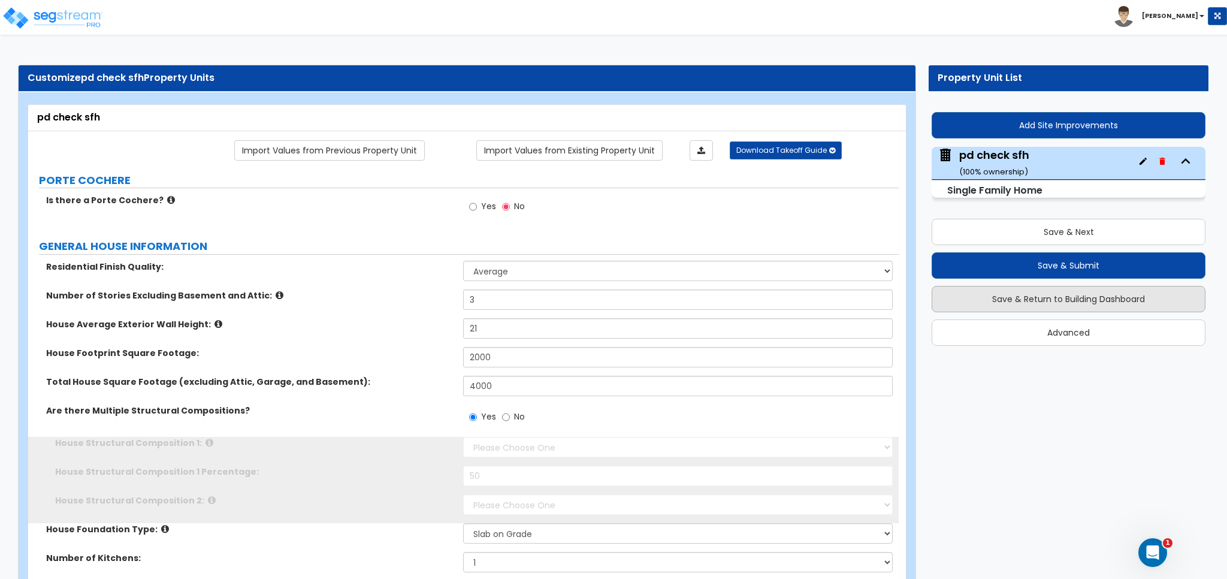
radio input "true"
select select "2"
type input "100"
select select "2"
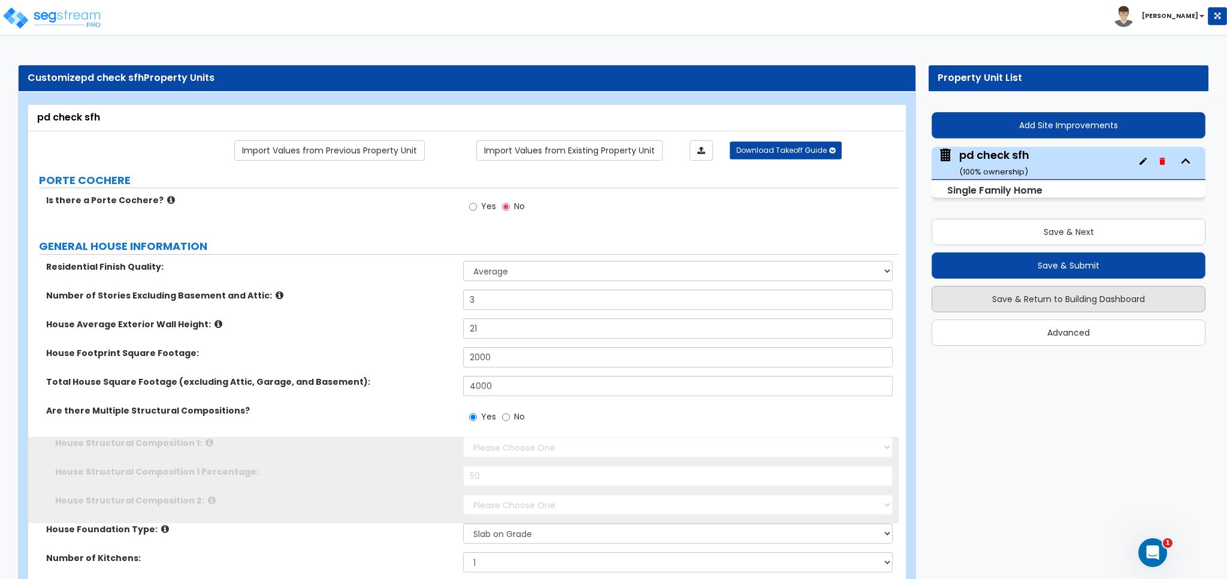
type input "100"
type input "80"
type input "2"
radio input "true"
select select "2"
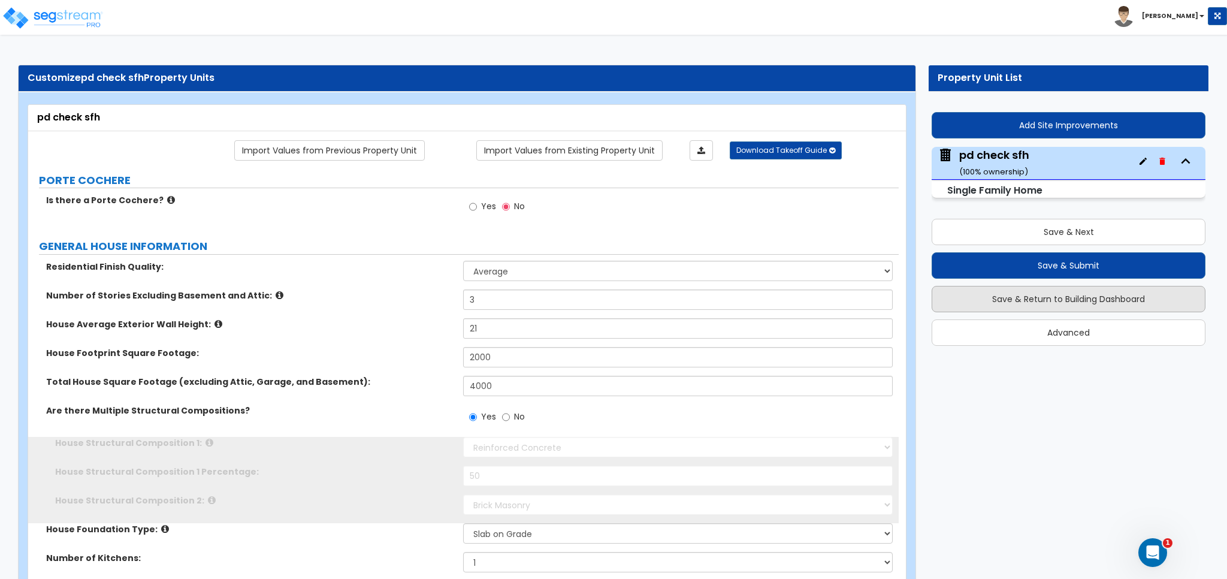
radio input "true"
select select "1"
select select "2"
type input "1"
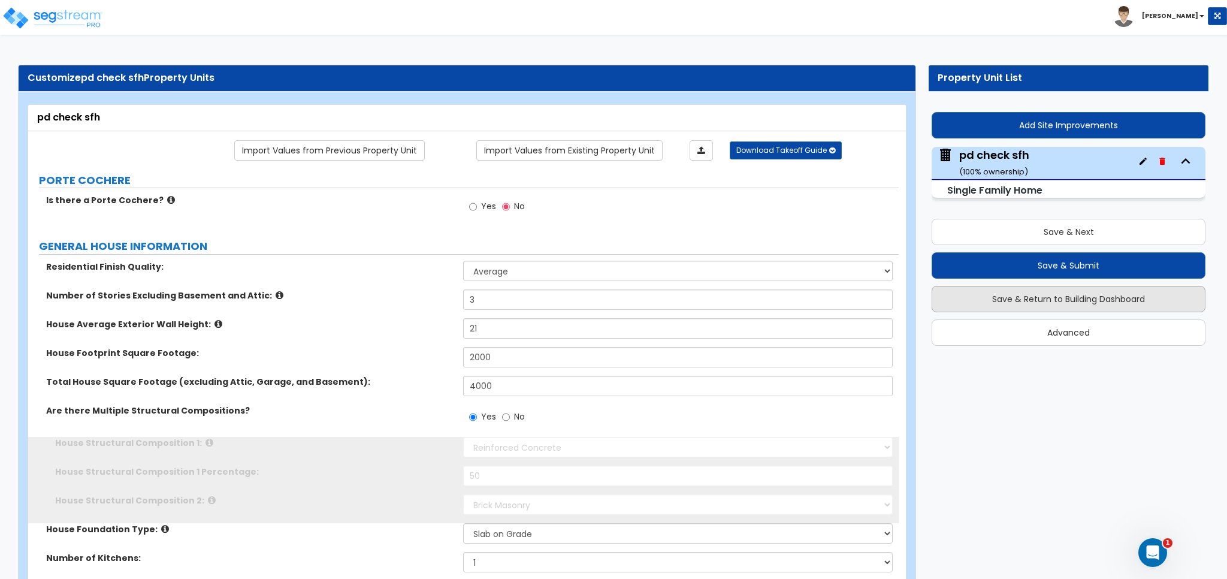
select select "2"
type input "1"
type input "100"
select select "2"
select select "1"
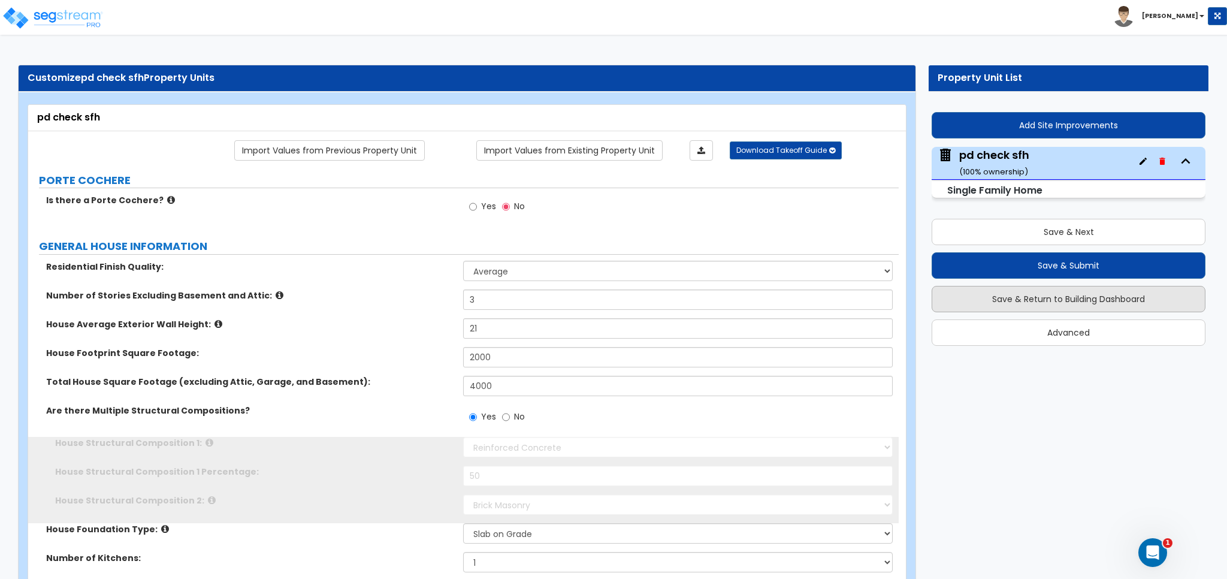
select select "1"
type input "50"
select select "1"
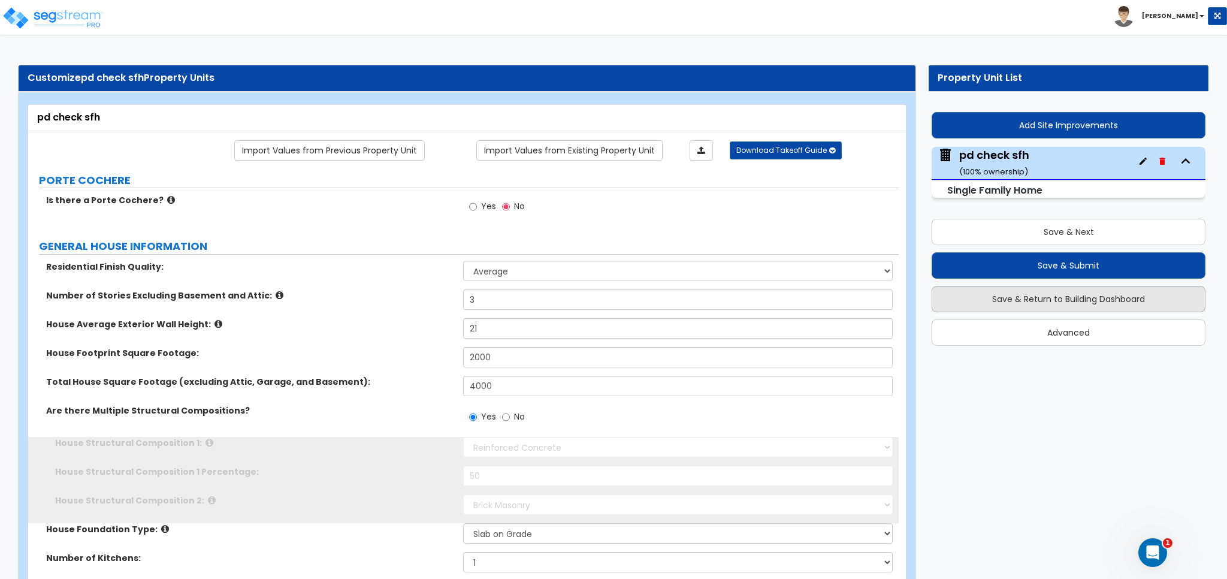
type input "1"
select select "3"
type input "1"
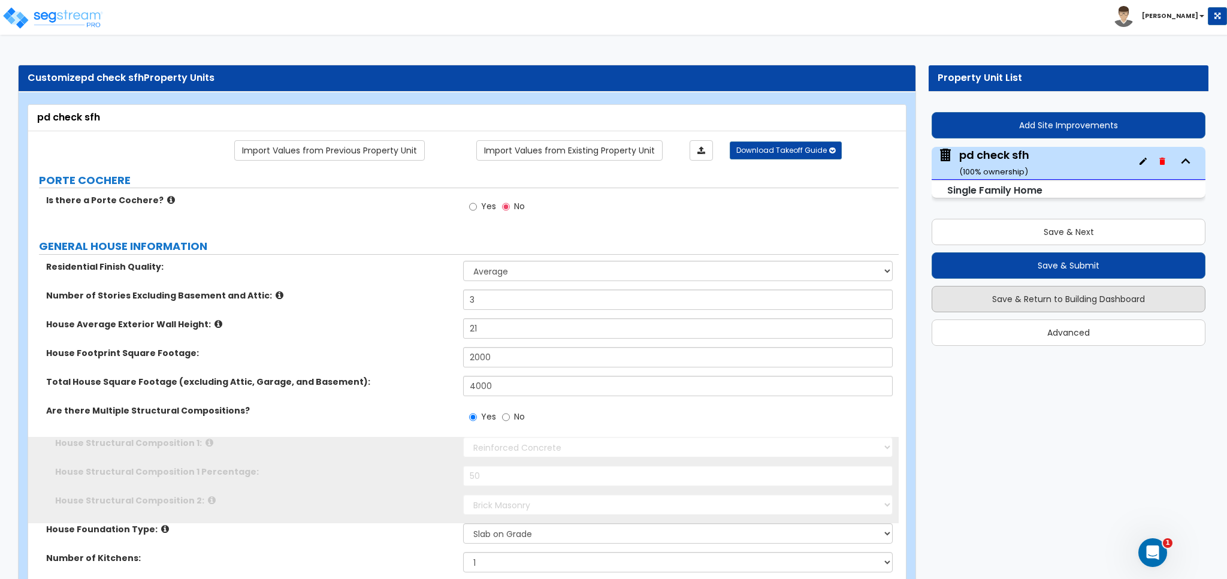
type input "1"
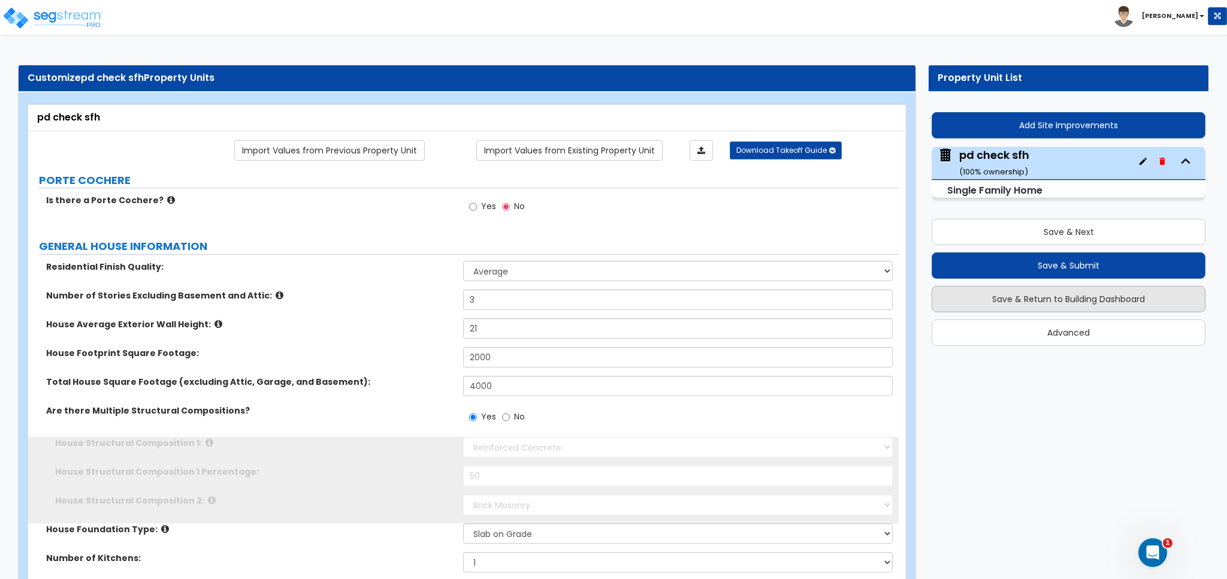
type input "1"
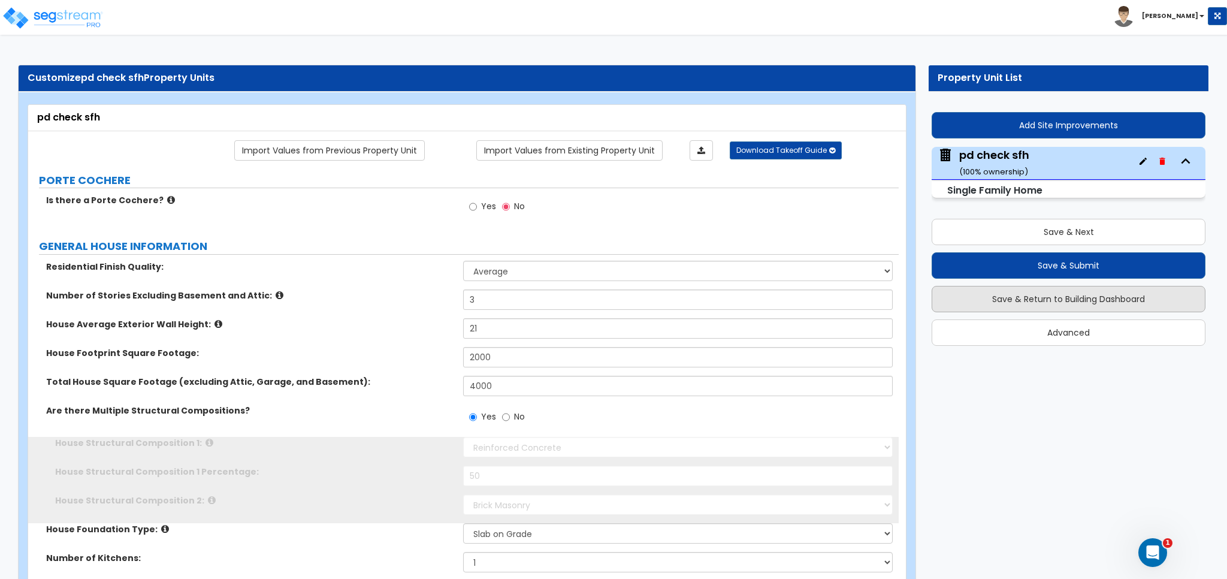
type input "5"
type input "2"
select select "1"
radio input "true"
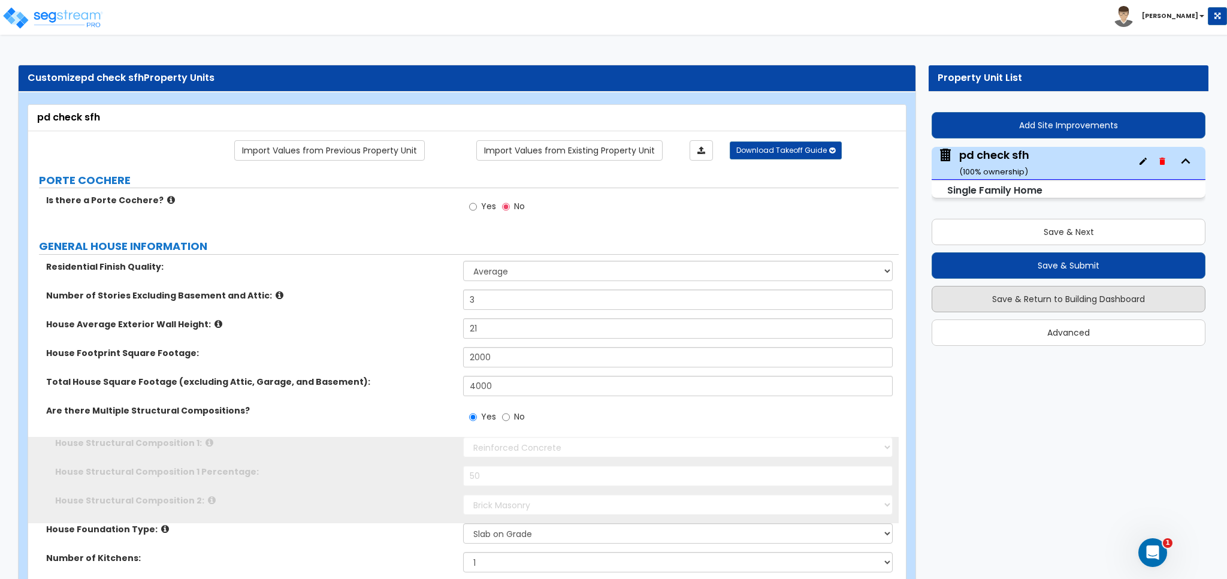
select select "2"
select select "3"
select select "1"
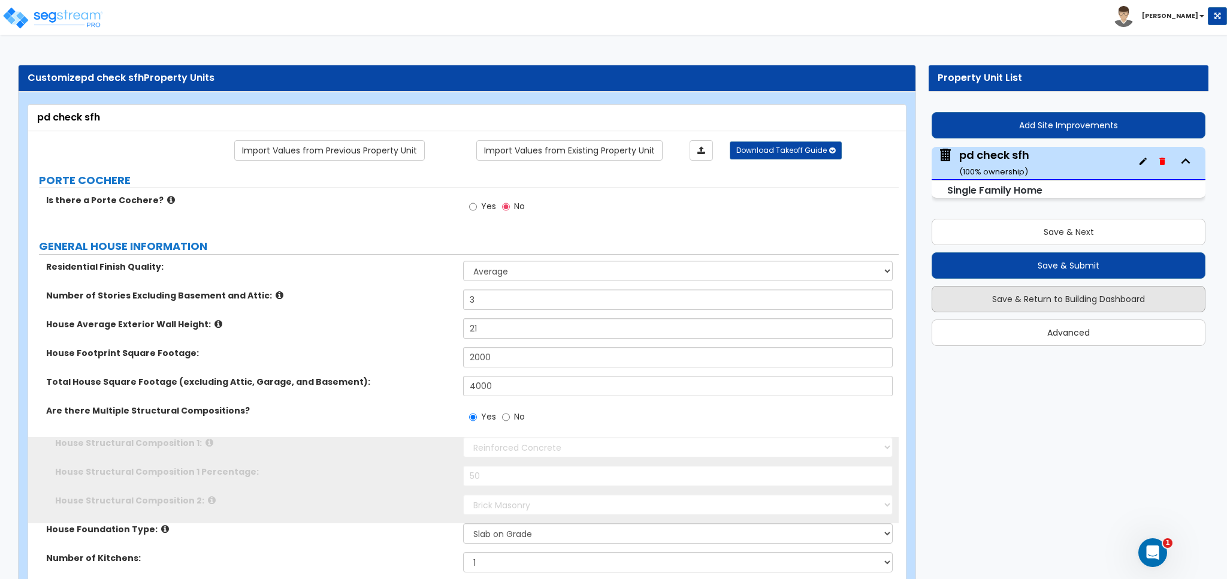
type input "50"
type input "100"
radio input "true"
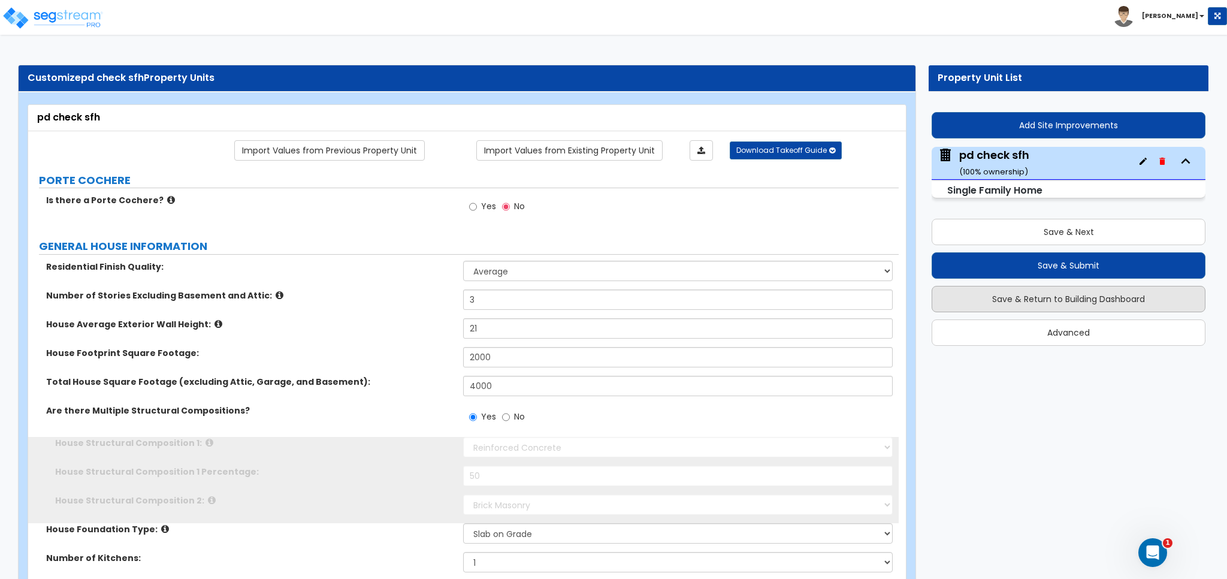
radio input "true"
select select "5"
type input "100"
select select "5"
type input "100"
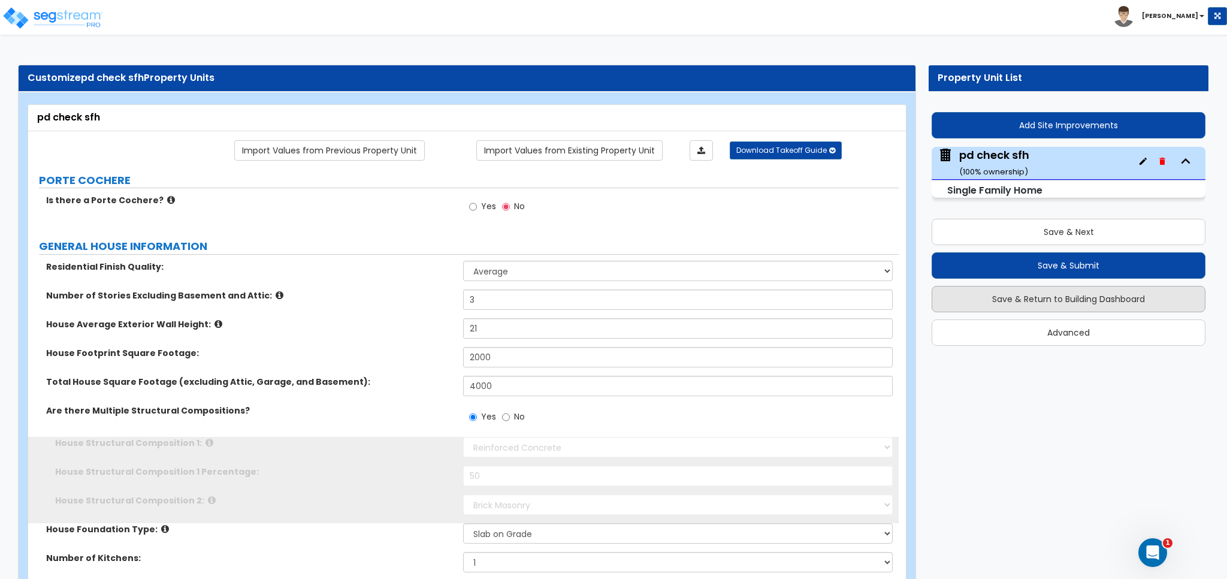
type input "200"
select select "4"
type input "100"
type input "10"
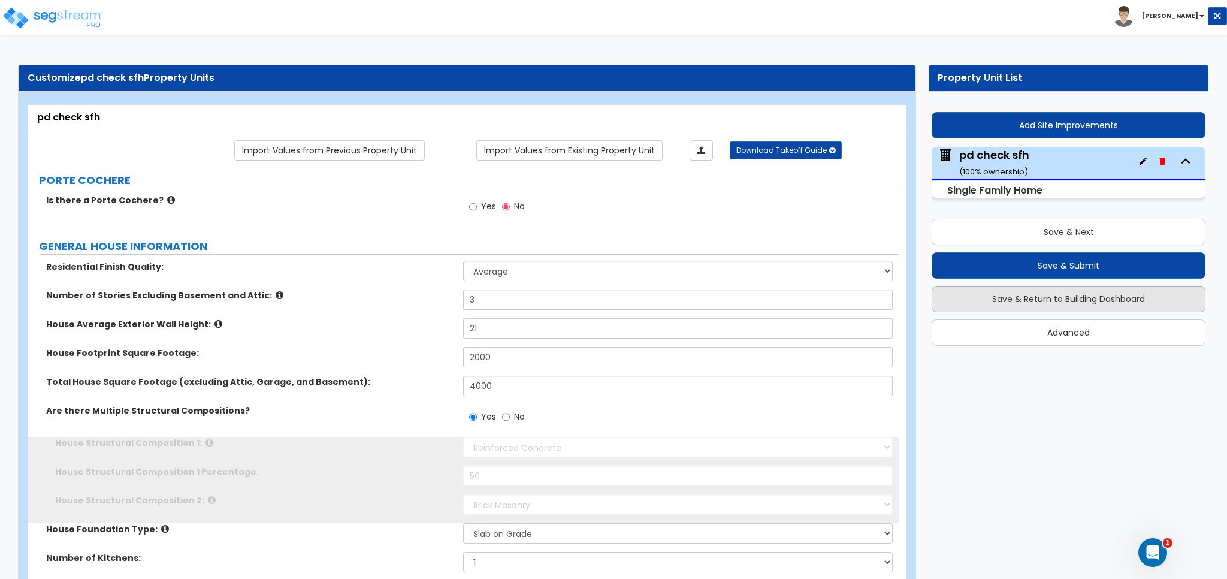
select select "1"
select select "2"
select select "3"
select select "1"
select select "2"
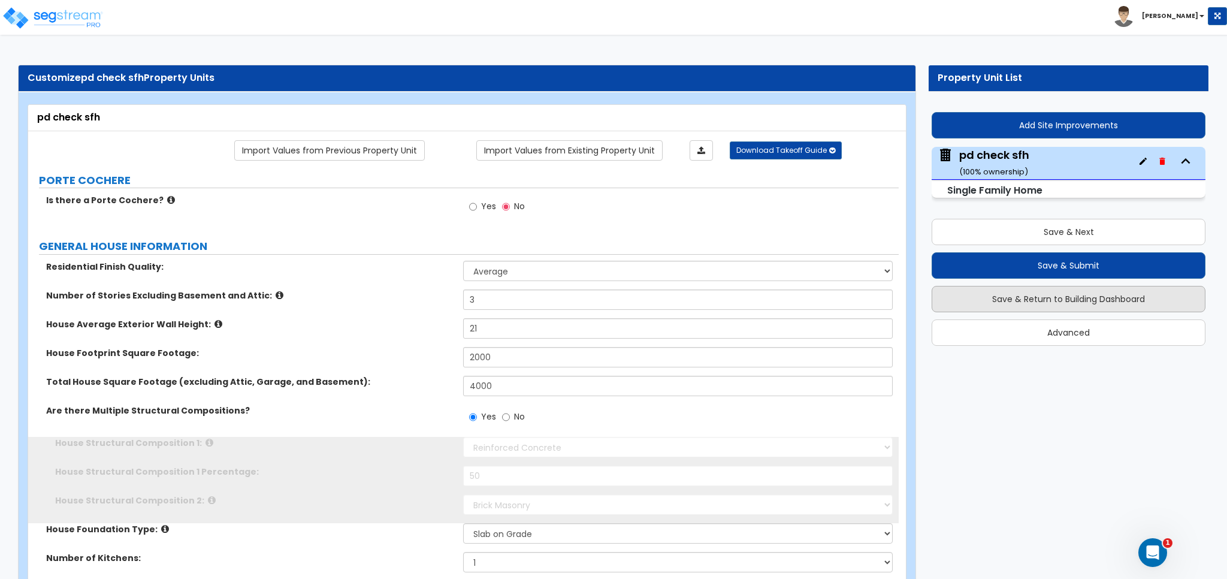
type input "50"
select select "5"
type input "24"
type input "1"
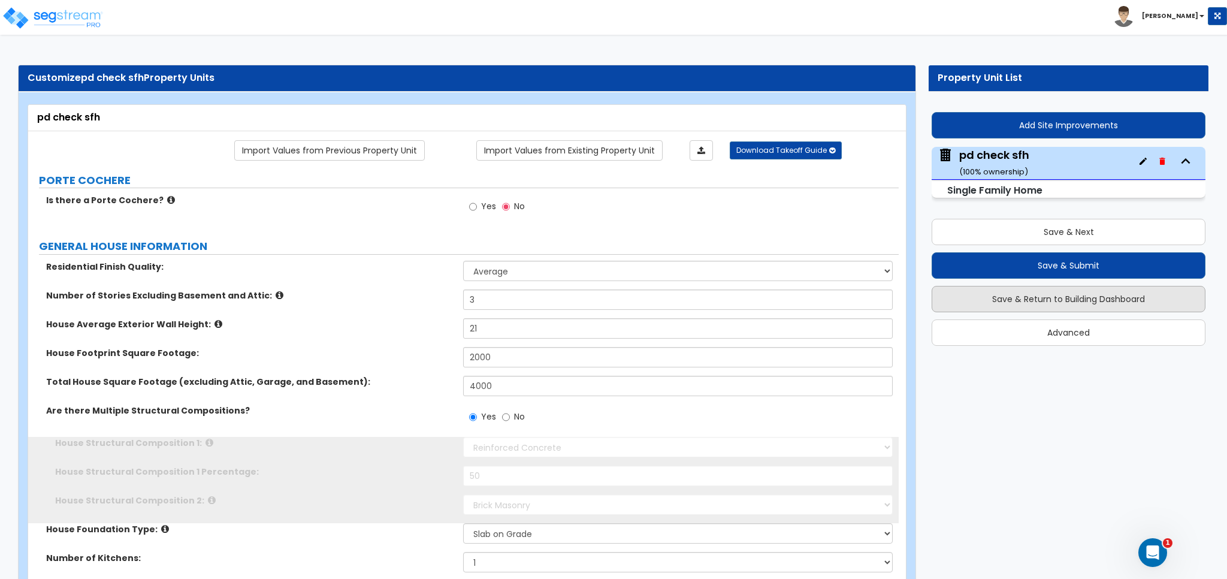
type input "1"
type input "100"
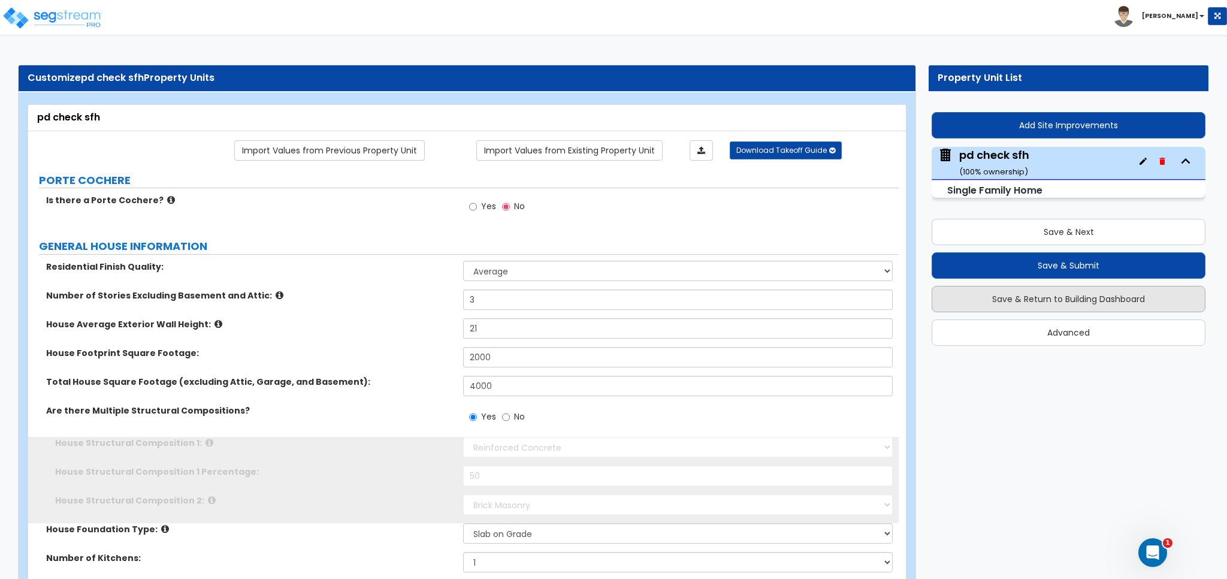
type input "100"
type input "2"
type input "15"
type input "60"
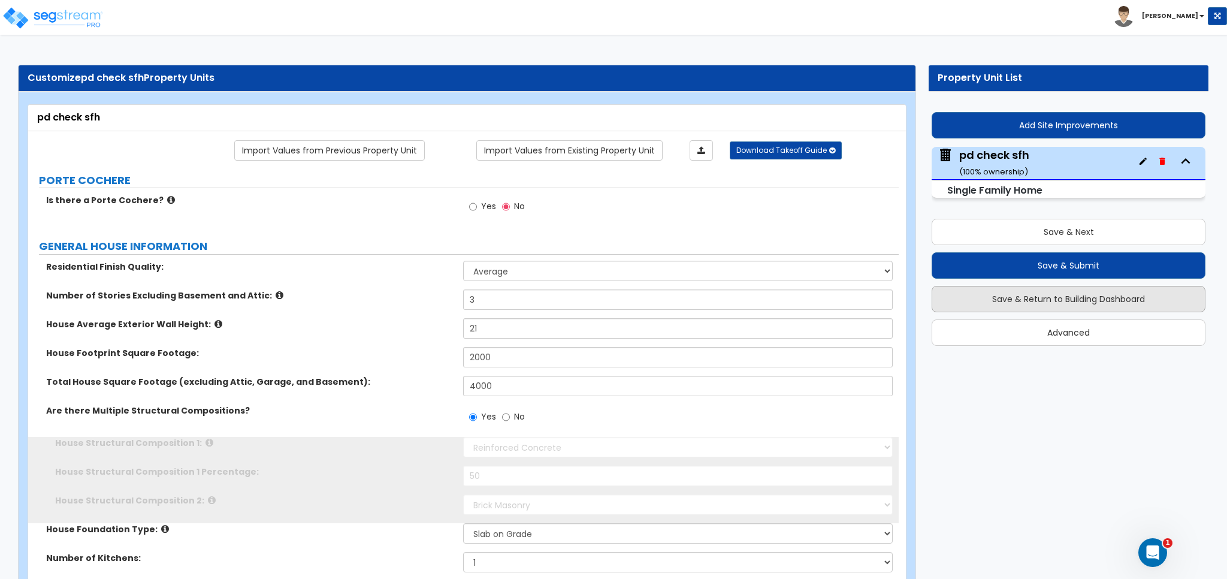
type input "6"
type input "1"
select select "3"
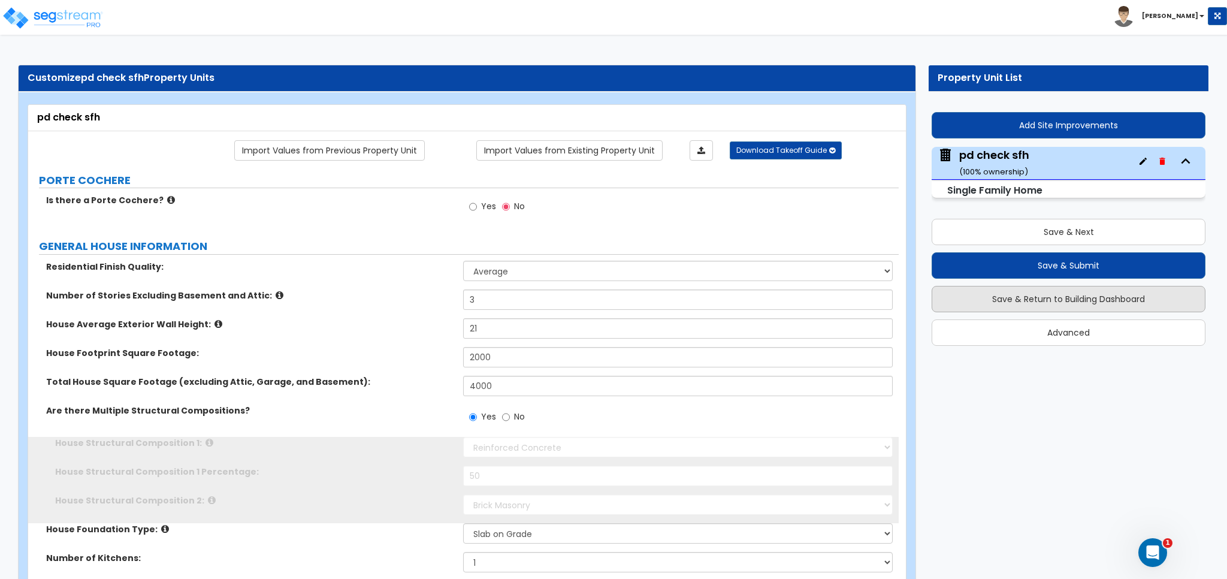
radio input "true"
type input "1"
select select "1"
select select "2"
type input "4"
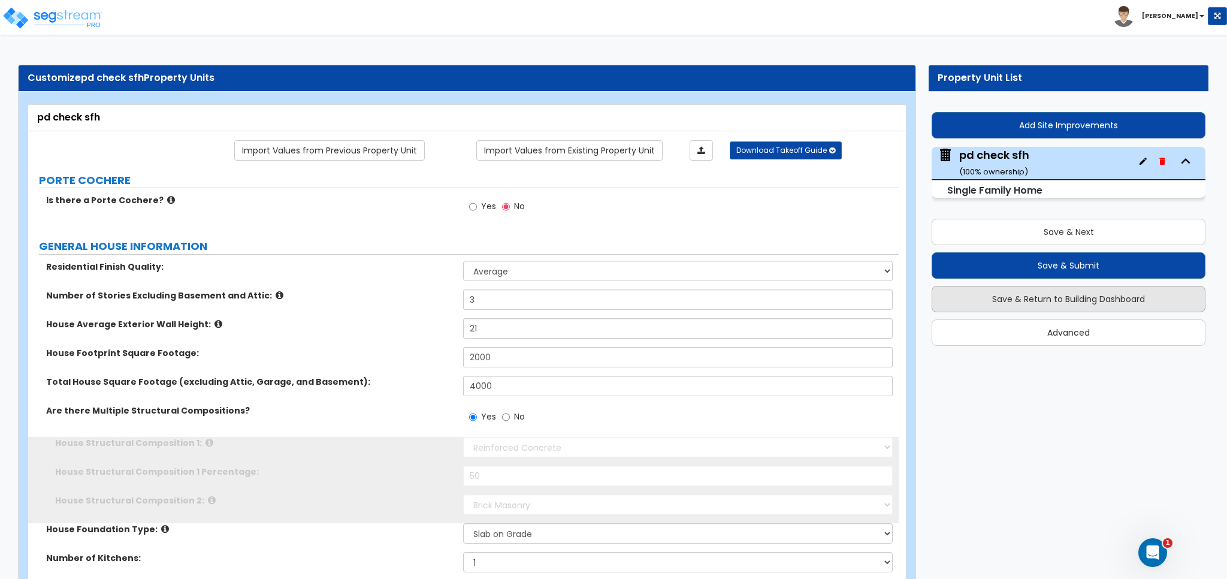
select select "1"
type input "4"
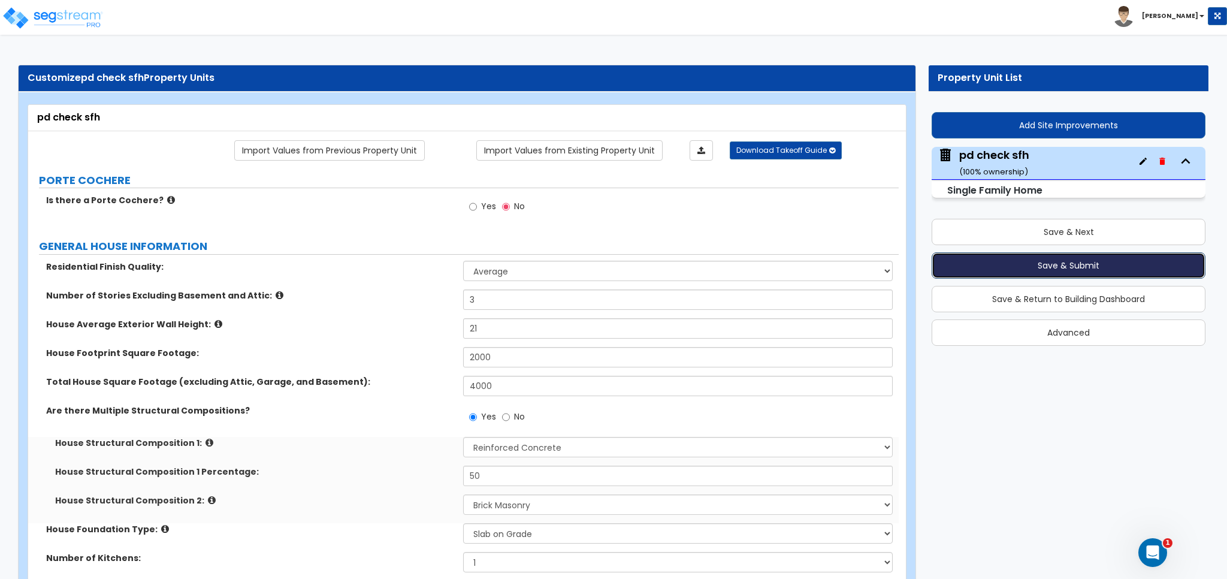
click at [1025, 274] on button "Save & Submit" at bounding box center [1069, 265] width 274 height 26
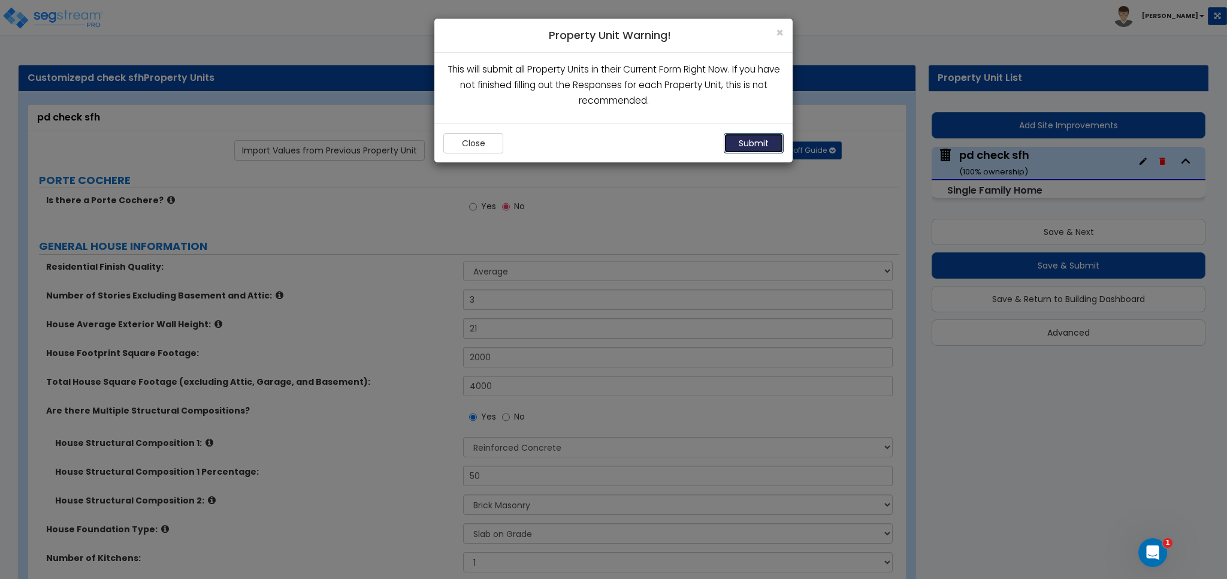
click at [751, 146] on button "Submit" at bounding box center [754, 143] width 60 height 20
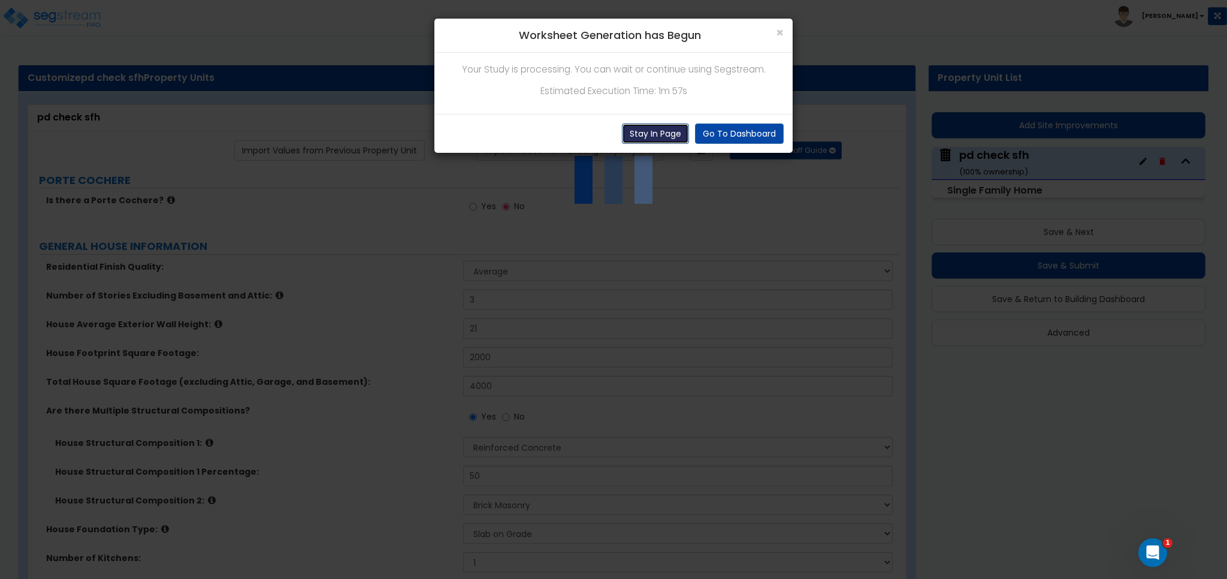
click at [677, 131] on button "Stay In Page" at bounding box center [655, 133] width 67 height 20
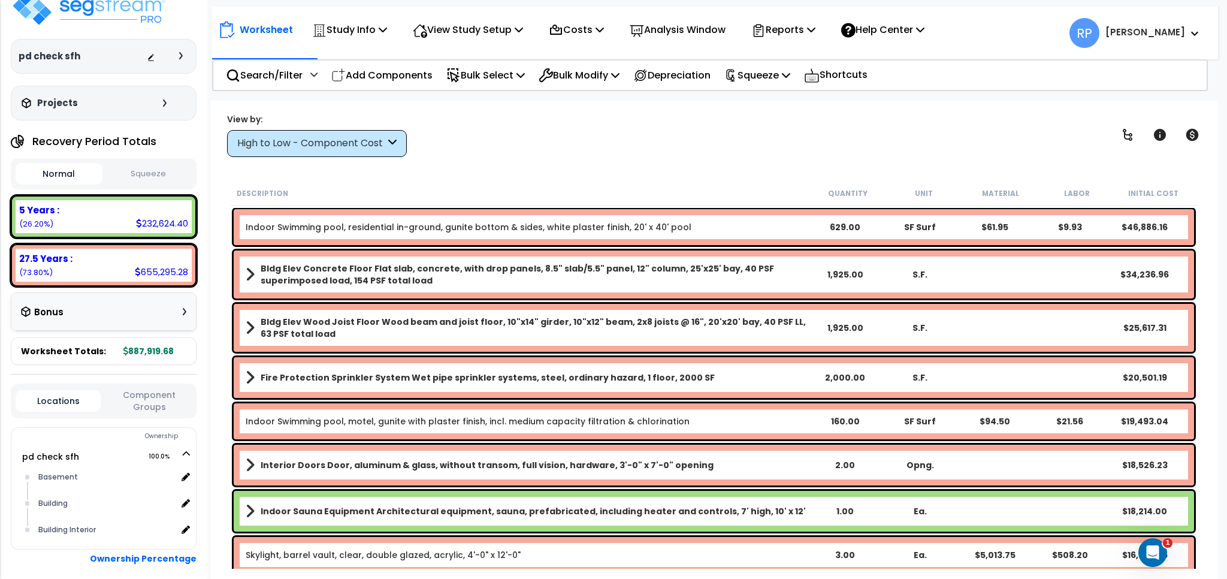
scroll to position [40, 0]
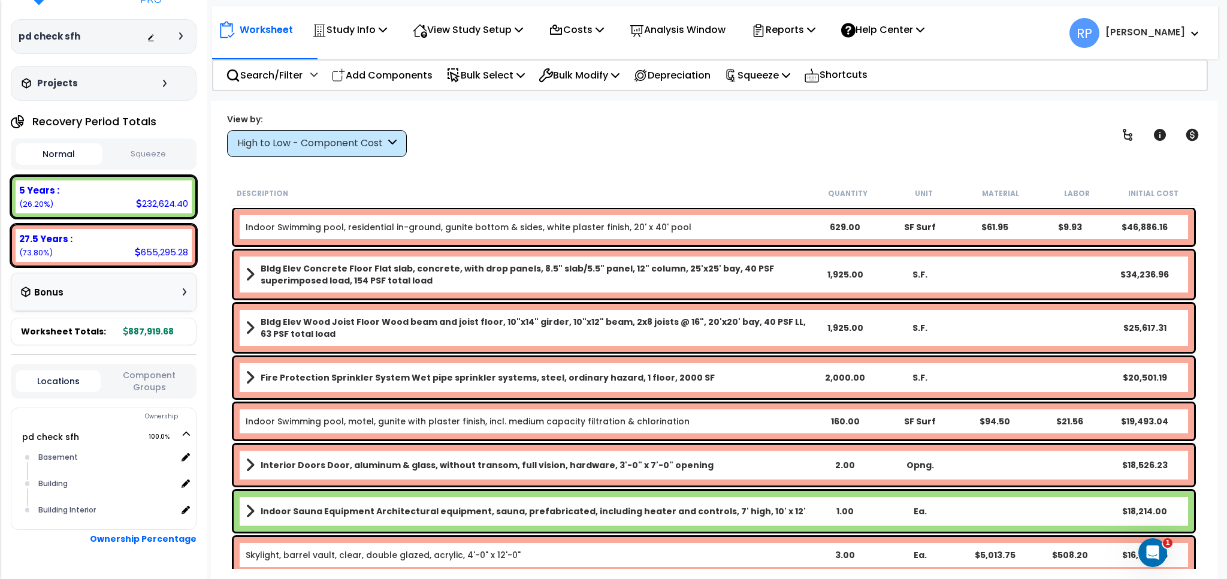
click at [157, 385] on button "Component Groups" at bounding box center [149, 381] width 85 height 25
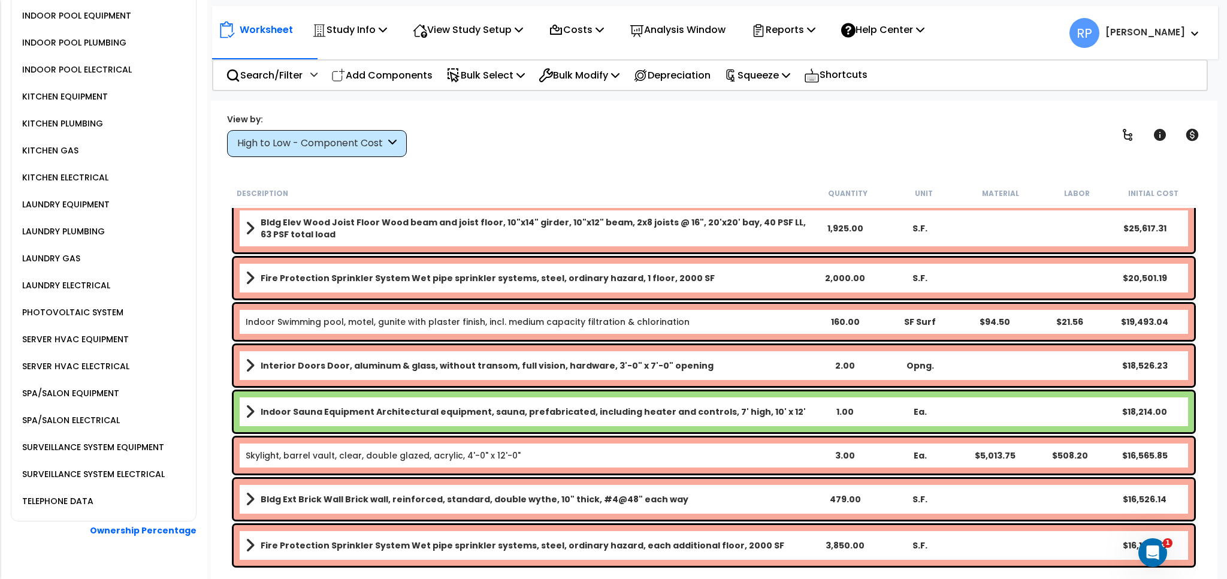
scroll to position [80, 0]
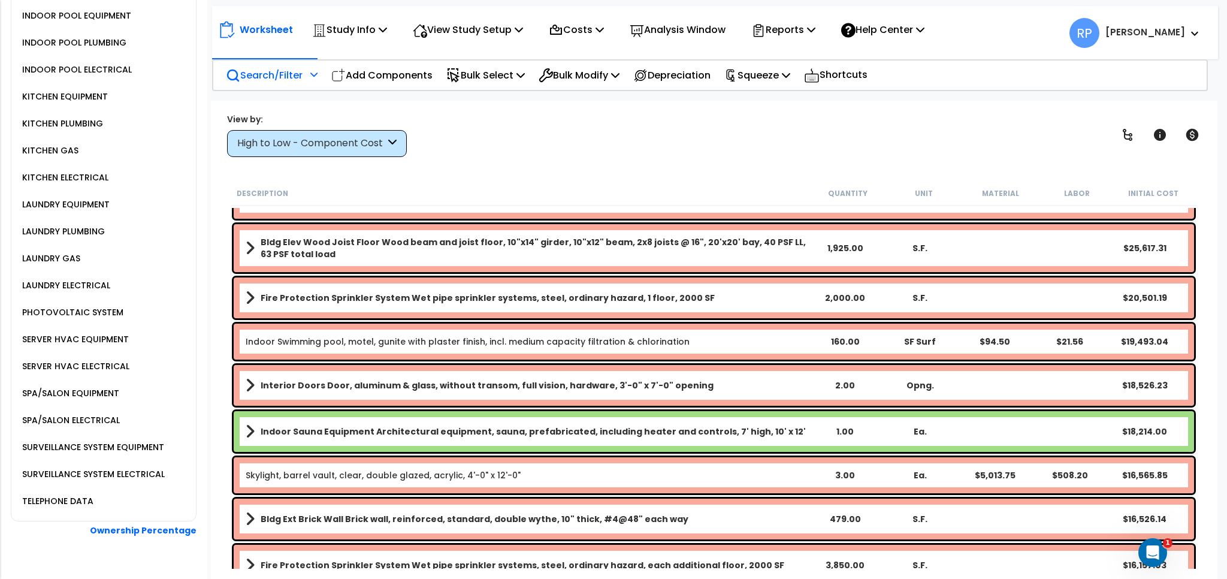
click at [266, 74] on p "Search/Filter" at bounding box center [264, 75] width 77 height 16
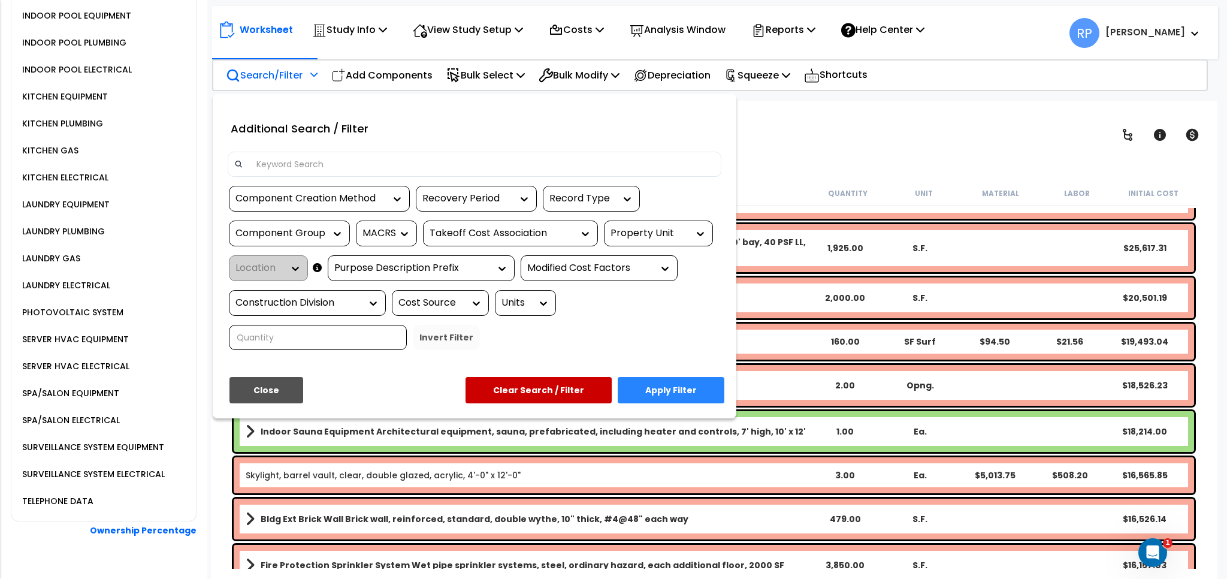
click at [324, 171] on input at bounding box center [482, 164] width 466 height 18
paste input "Bldg Basement Excavation,"
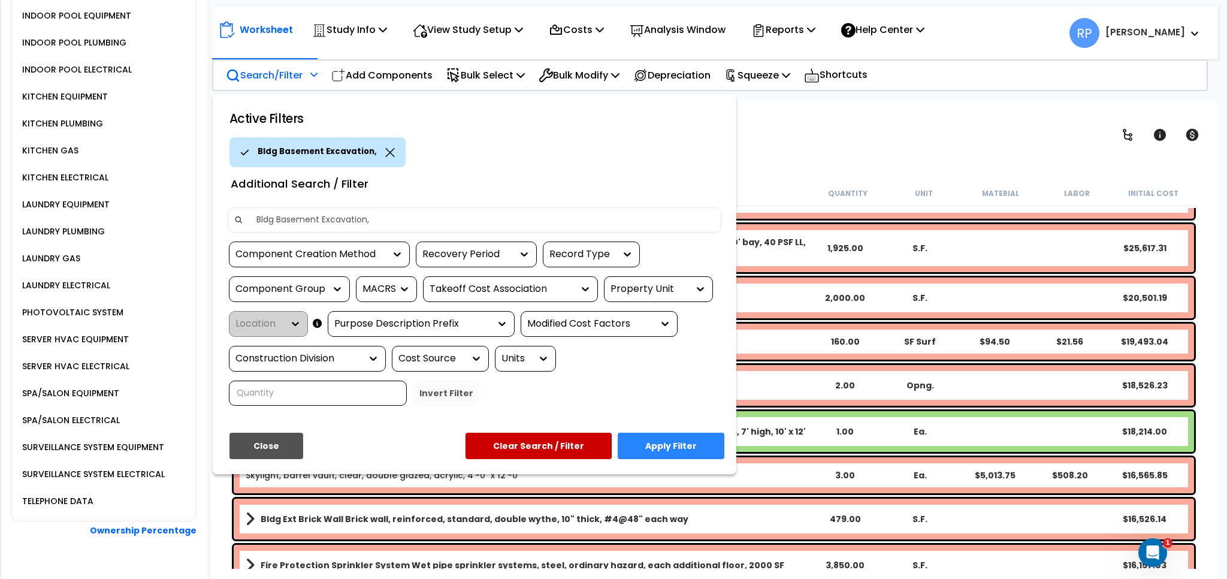
type input "Bldg Basement Excavation,"
click at [590, 452] on button "Clear Search / Filter" at bounding box center [539, 446] width 146 height 26
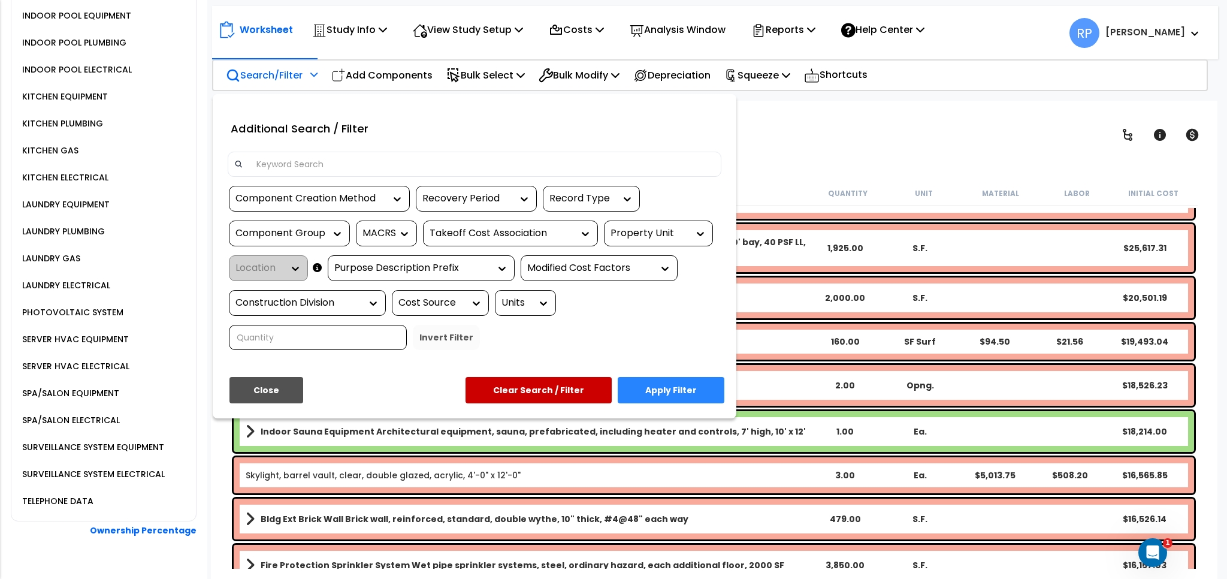
click at [327, 161] on input at bounding box center [482, 164] width 466 height 18
paste input "Bldg Basement Excavation,"
type input "Bldg Basement Excavation,"
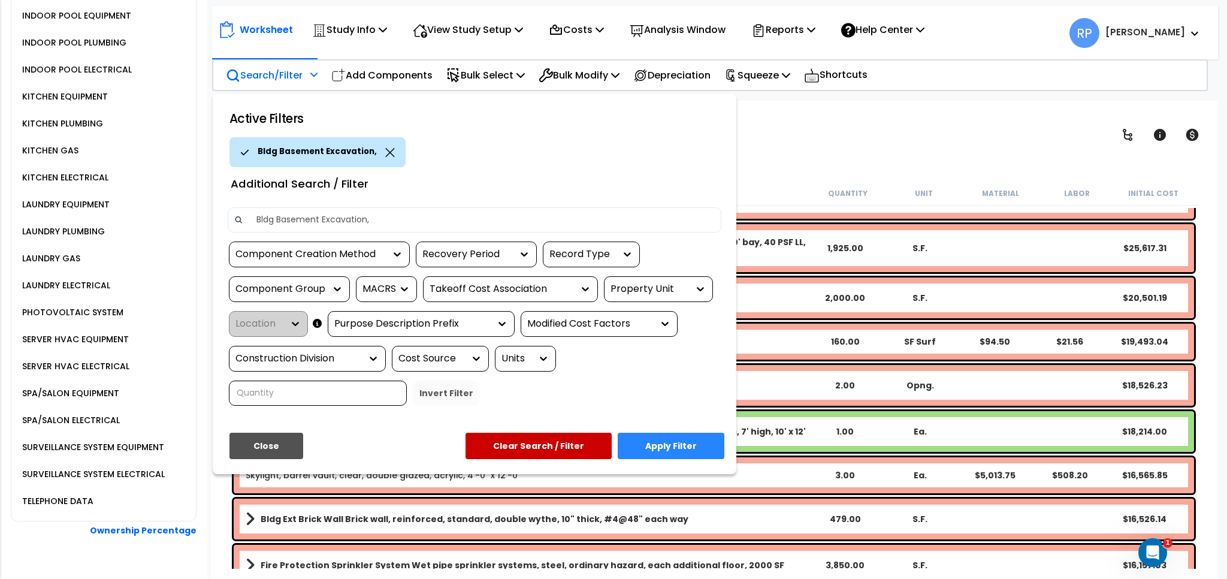
click at [665, 437] on button "Apply Filter" at bounding box center [671, 446] width 107 height 26
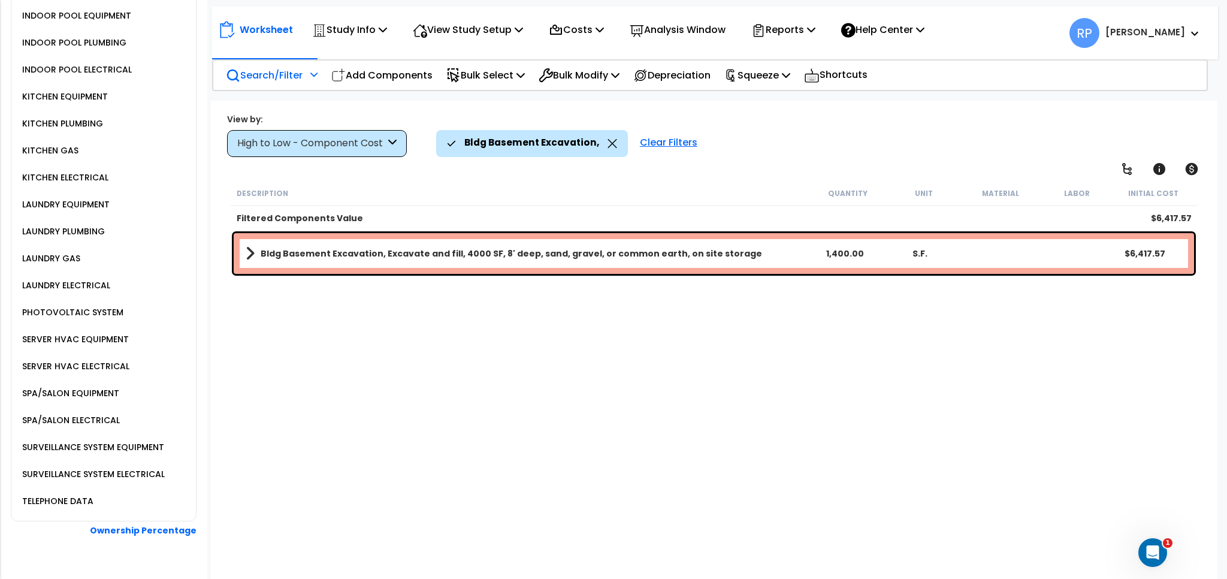
click at [391, 247] on b "Bldg Basement Excavation, Excavate and fill, 4000 SF, 8' deep, sand, gravel, or…" at bounding box center [512, 253] width 502 height 12
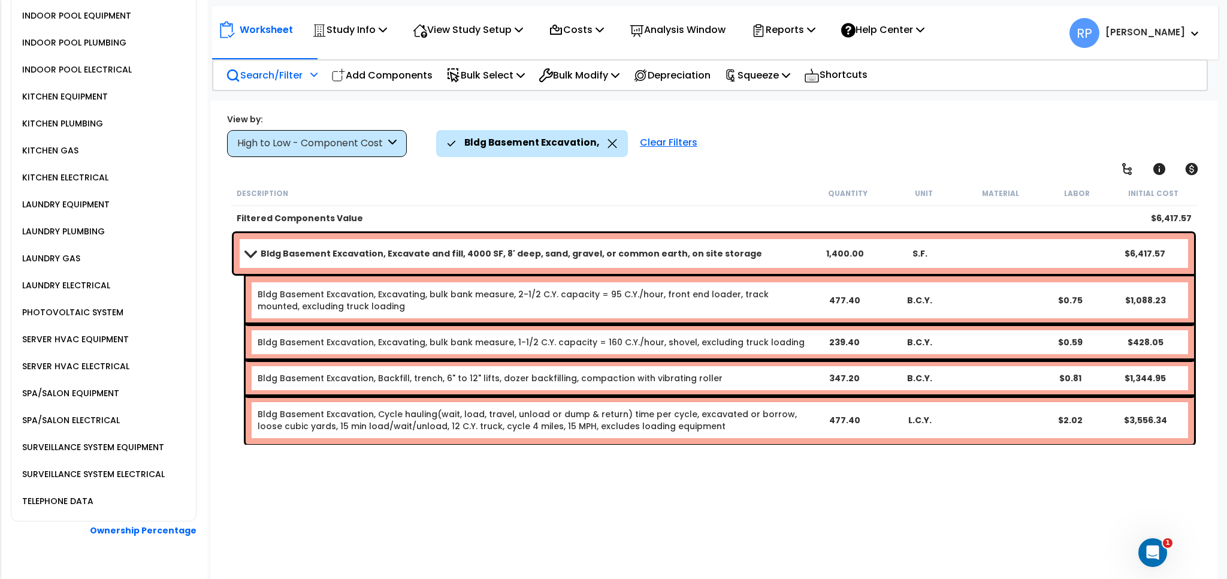
click at [391, 247] on b "Bldg Basement Excavation, Excavate and fill, 4000 SF, 8' deep, sand, gravel, or…" at bounding box center [512, 253] width 502 height 12
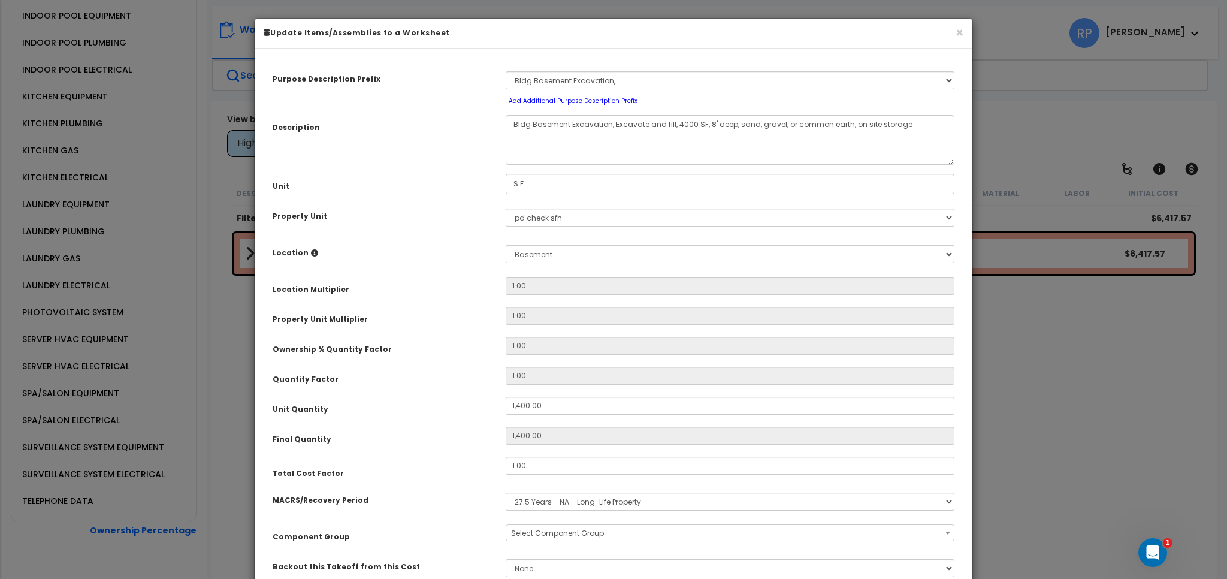
scroll to position [20, 0]
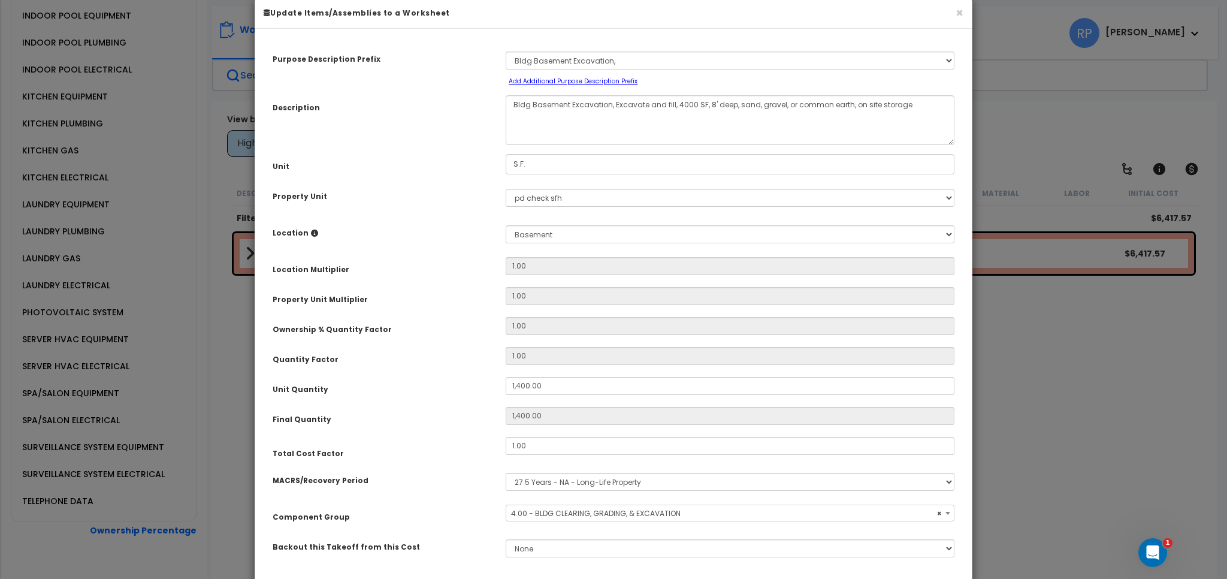
select select "10030"
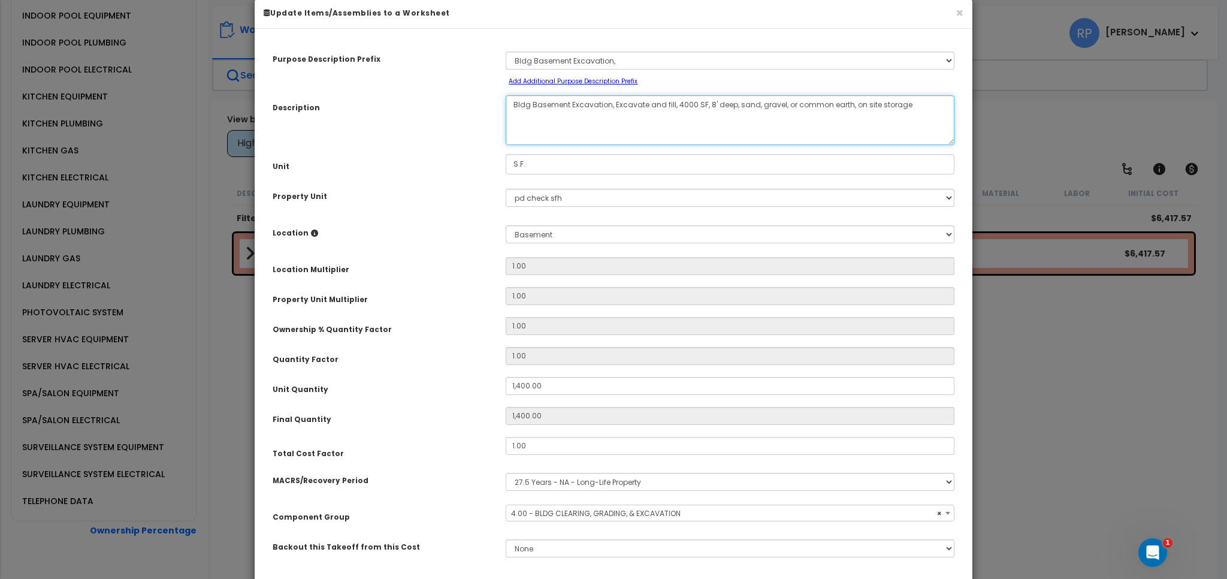
click at [614, 105] on textarea "Bldg Basement Excavation, Excavate and fill, 4000 SF, 8' deep, sand, gravel, or…" at bounding box center [730, 120] width 449 height 50
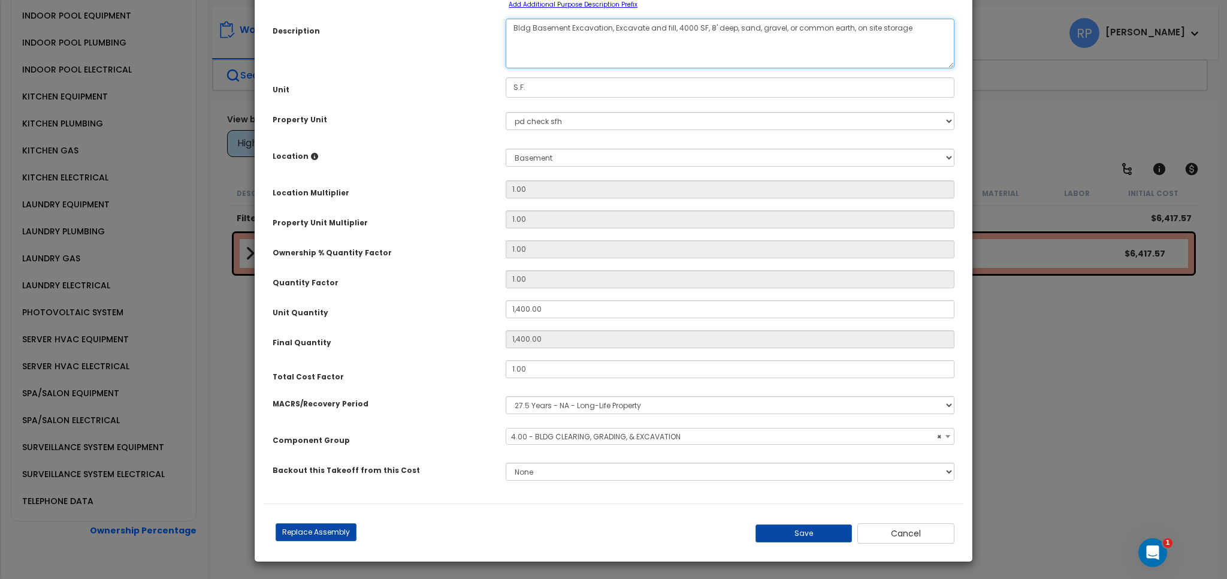
scroll to position [77, 0]
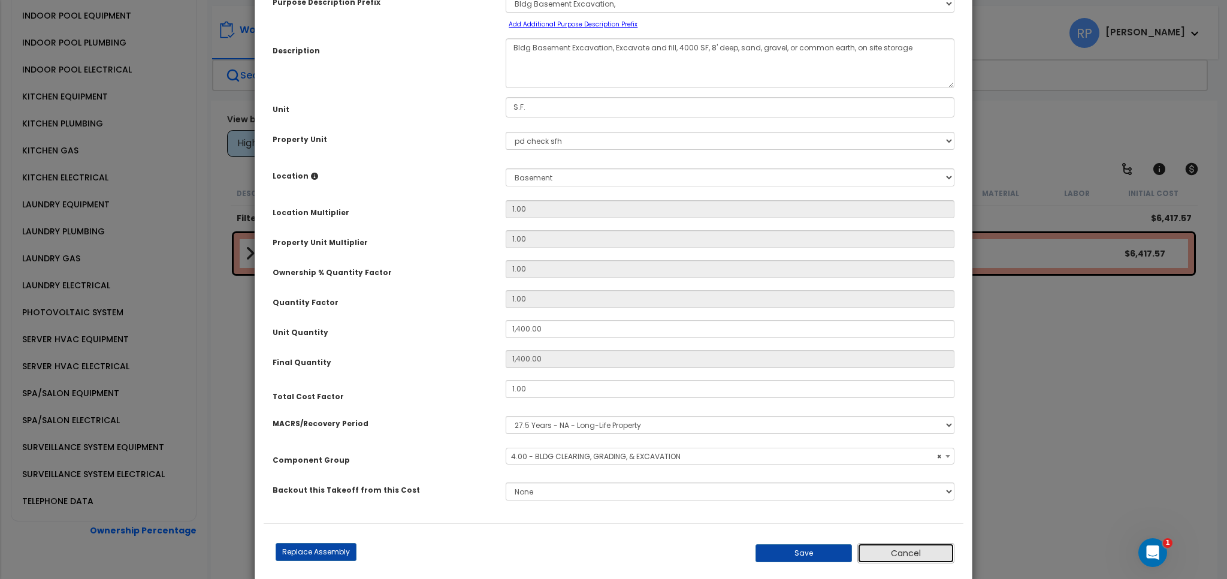
click at [896, 547] on button "Cancel" at bounding box center [906, 553] width 97 height 20
